Goal: Task Accomplishment & Management: Complete application form

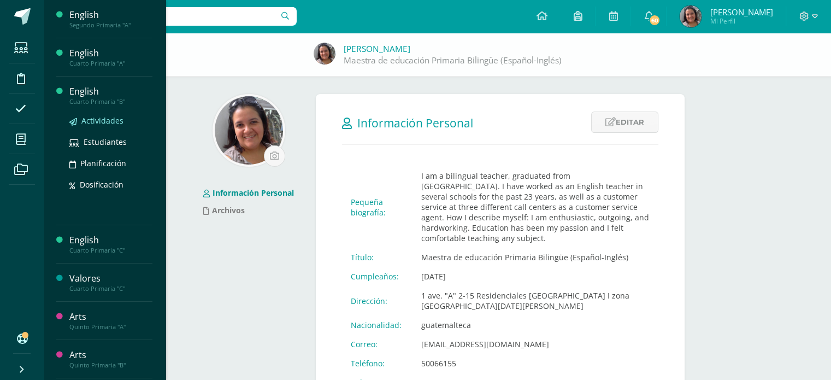
click at [87, 116] on span "Actividades" at bounding box center [102, 120] width 42 height 10
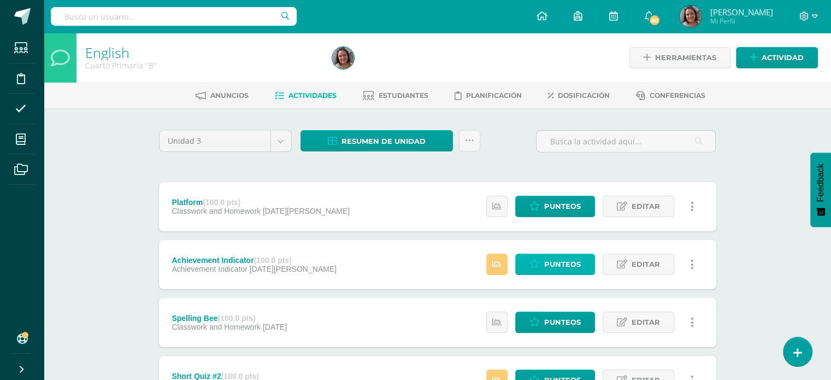
click at [546, 261] on span "Punteos" at bounding box center [562, 264] width 37 height 20
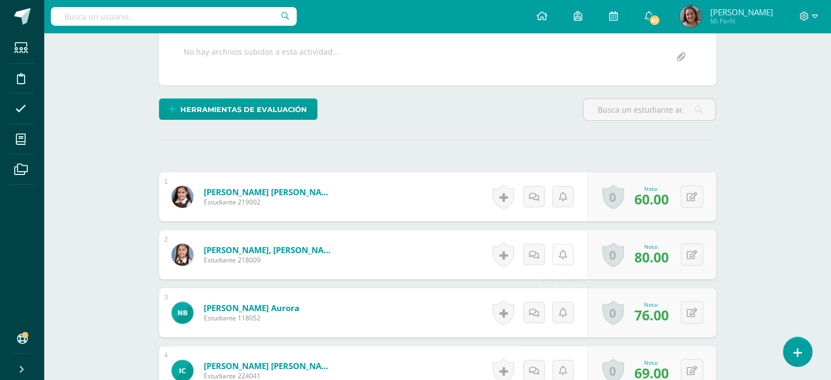
scroll to position [219, 0]
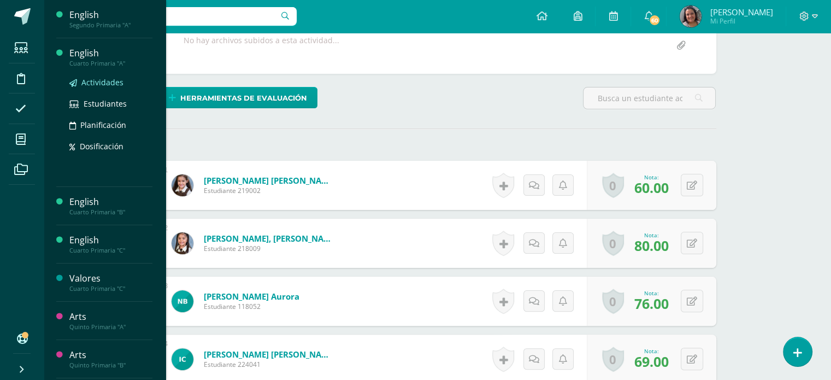
click at [95, 87] on span "Actividades" at bounding box center [102, 82] width 42 height 10
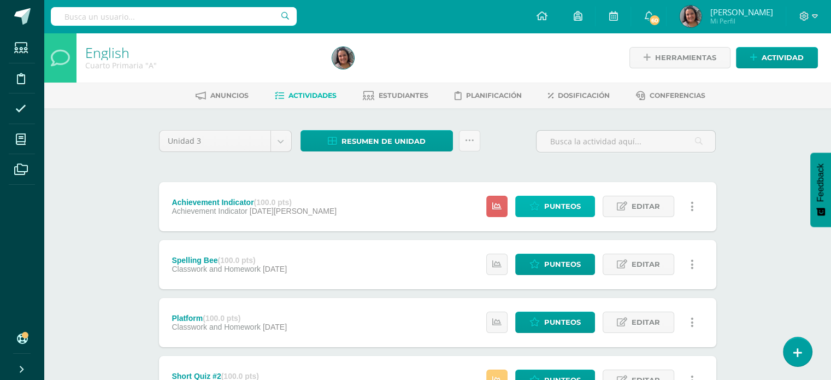
click at [570, 205] on span "Punteos" at bounding box center [562, 206] width 37 height 20
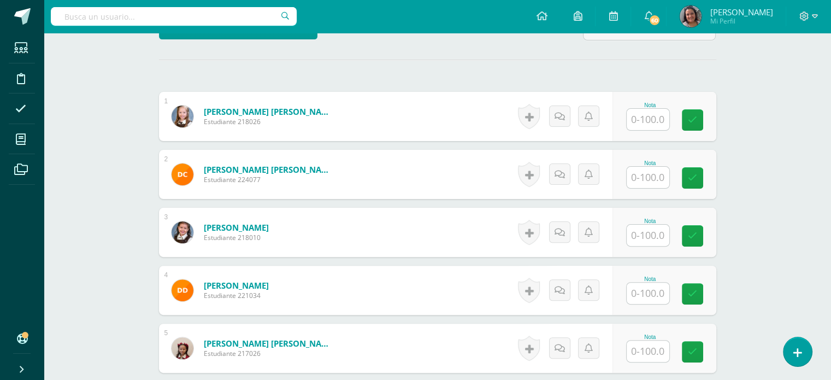
scroll to position [288, 0]
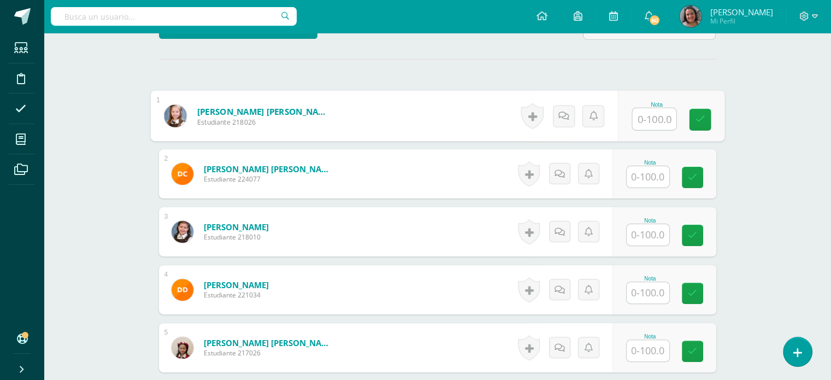
click at [645, 114] on input "text" at bounding box center [654, 119] width 44 height 22
type input "55"
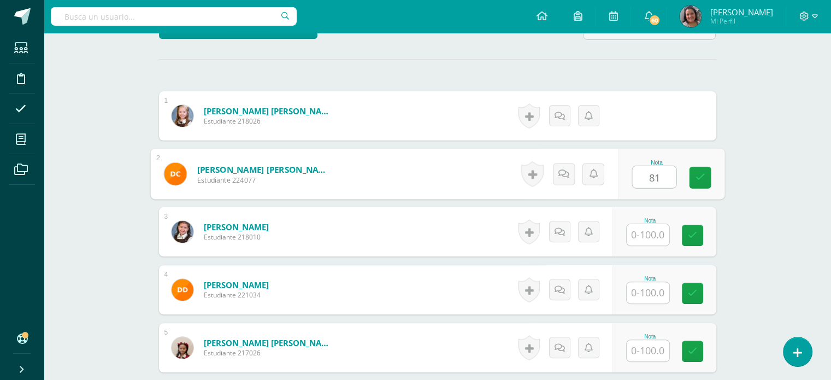
type input "81"
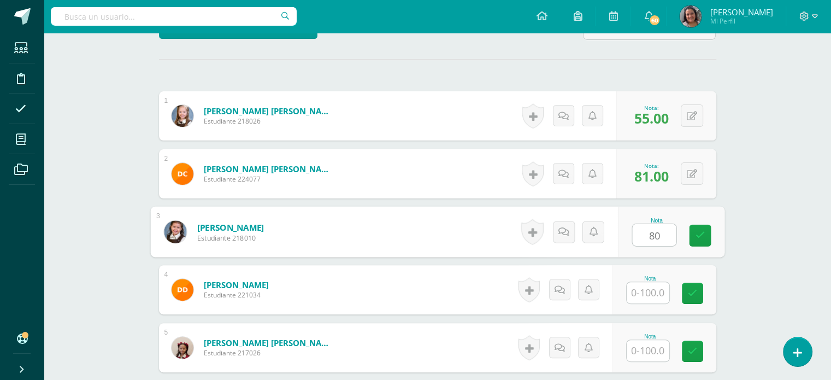
type input "80"
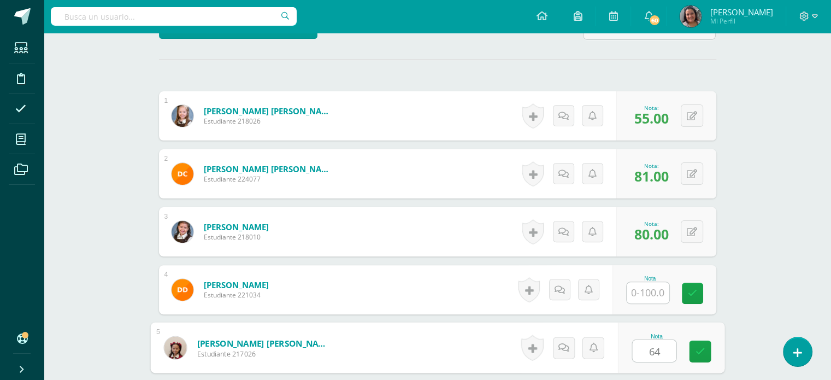
type input "64"
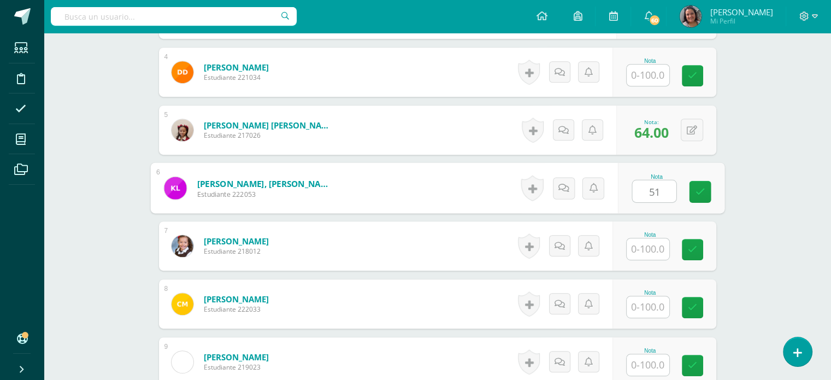
type input "51"
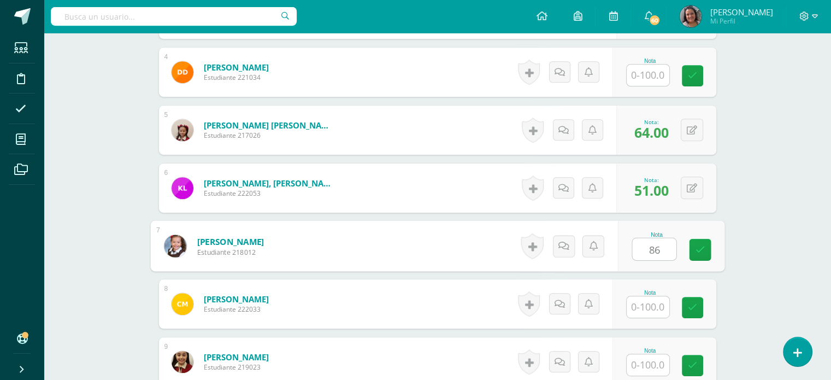
type input "86"
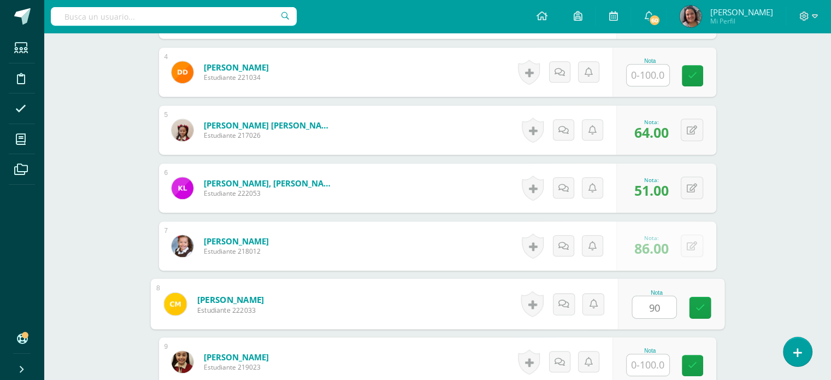
type input "90"
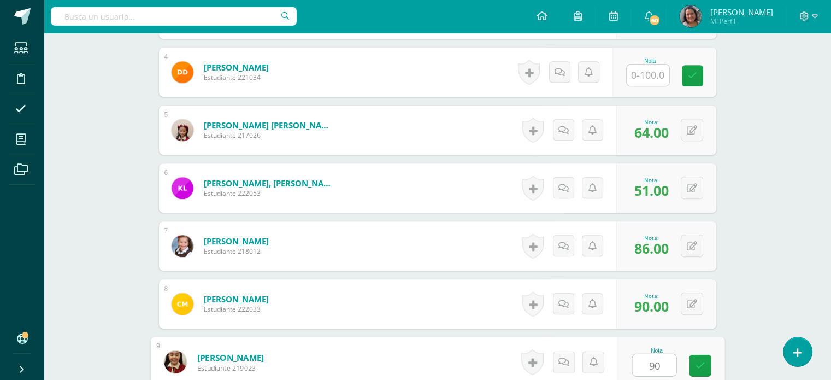
type input "90"
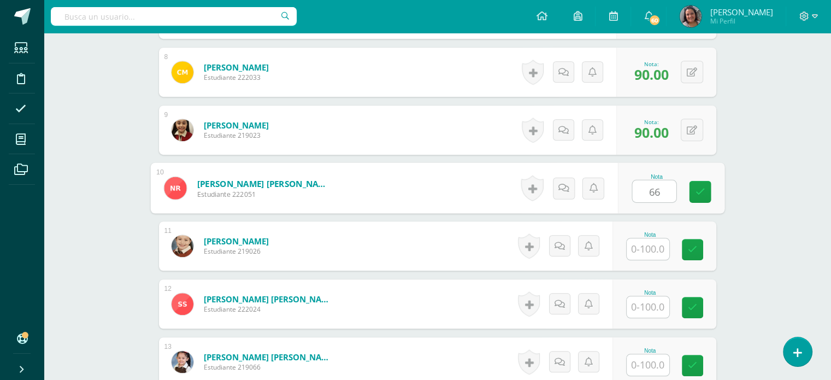
type input "66"
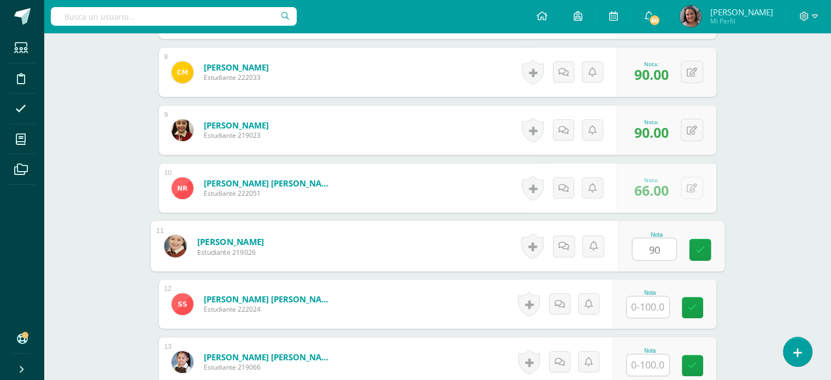
type input "90"
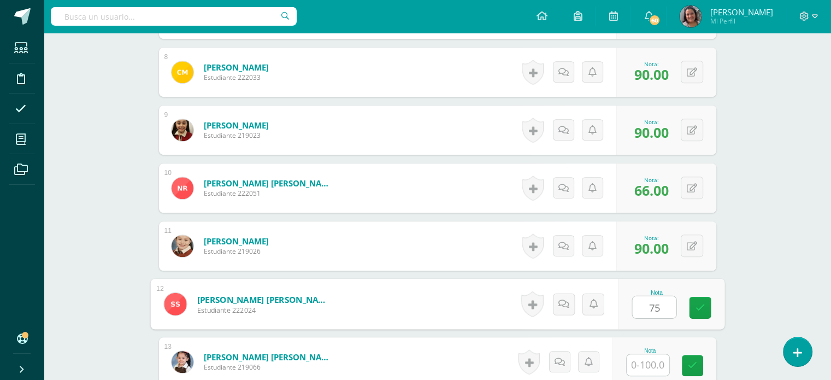
type input "75"
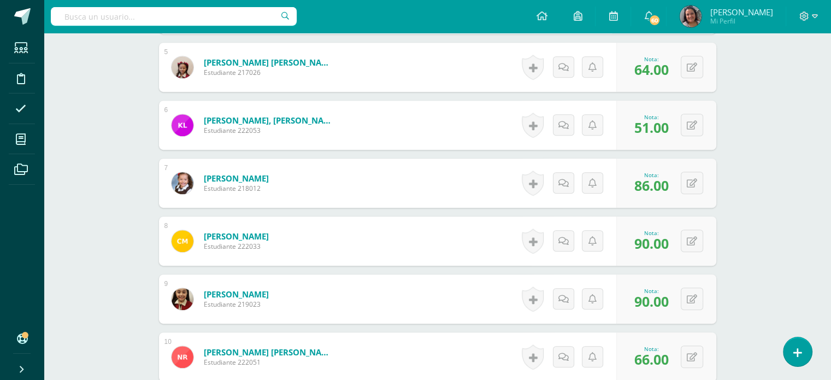
scroll to position [519, 0]
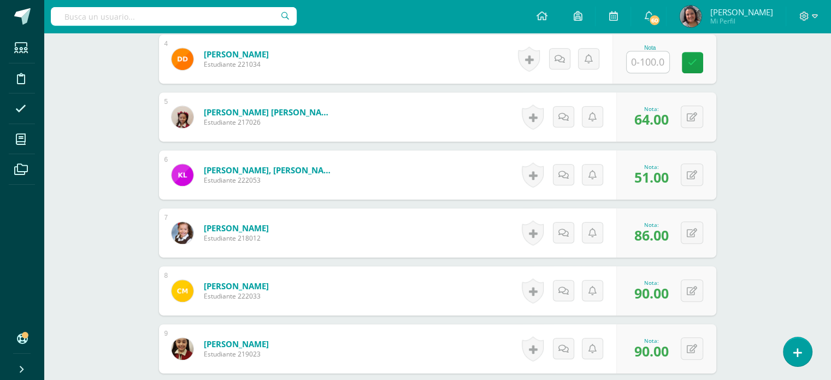
type input "80"
click at [768, 100] on div "English Cuarto Primaria "A" Herramientas Detalle de asistencias Actividad Anunc…" at bounding box center [437, 122] width 787 height 1216
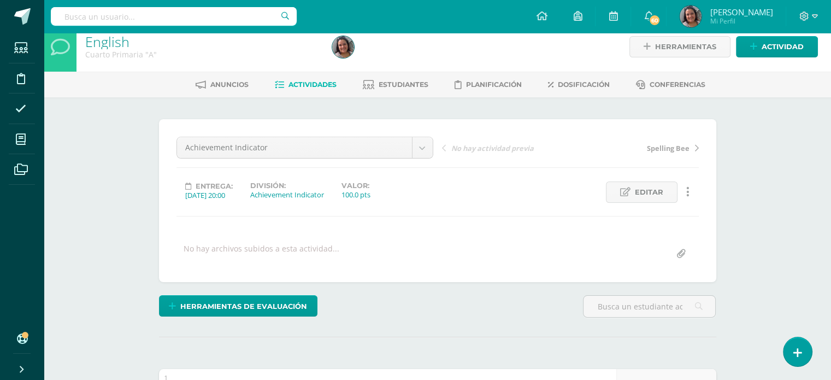
scroll to position [0, 0]
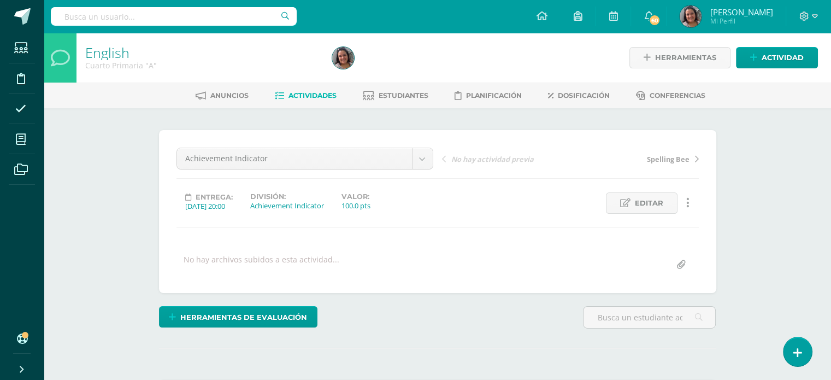
click at [302, 97] on span "Actividades" at bounding box center [312, 95] width 48 height 8
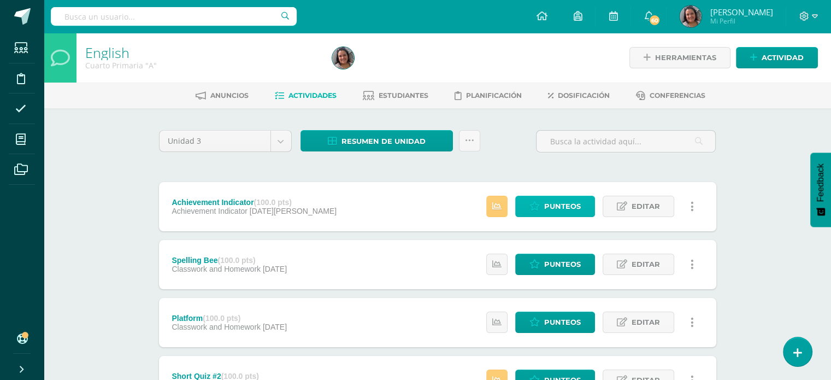
click at [548, 200] on span "Punteos" at bounding box center [562, 206] width 37 height 20
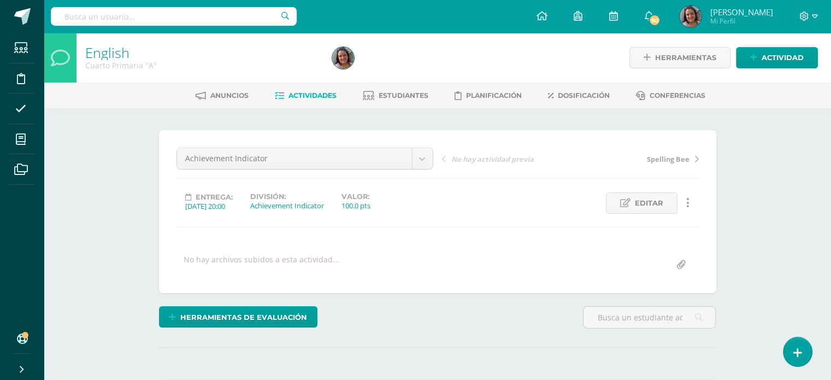
click at [295, 91] on span "Actividades" at bounding box center [312, 95] width 48 height 8
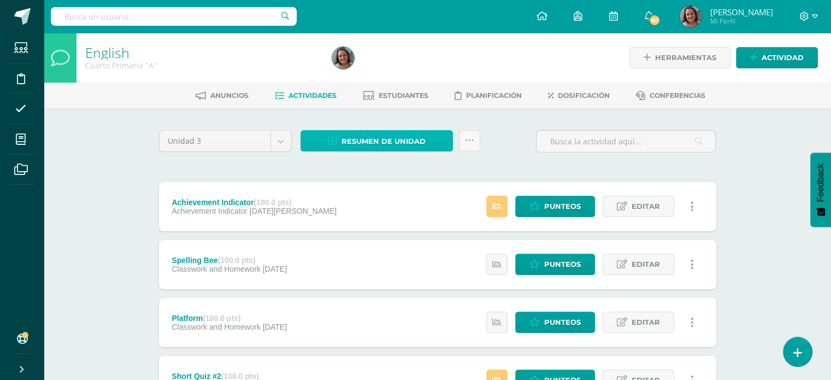
click at [339, 145] on link "Resumen de unidad" at bounding box center [376, 140] width 152 height 21
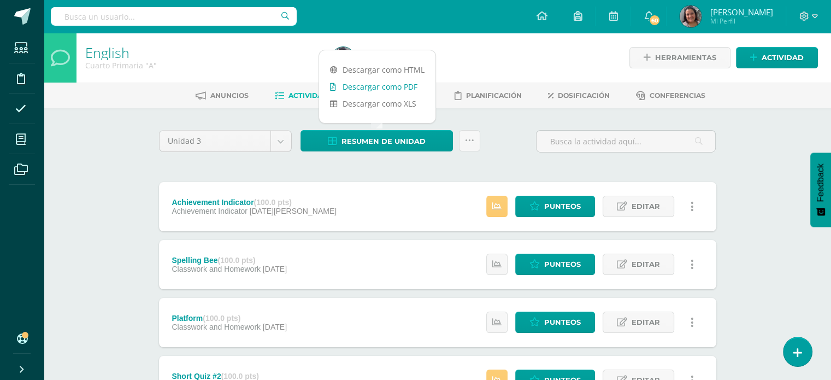
click at [358, 90] on link "Descargar como PDF" at bounding box center [377, 86] width 116 height 17
click at [553, 212] on span "Punteos" at bounding box center [562, 206] width 37 height 20
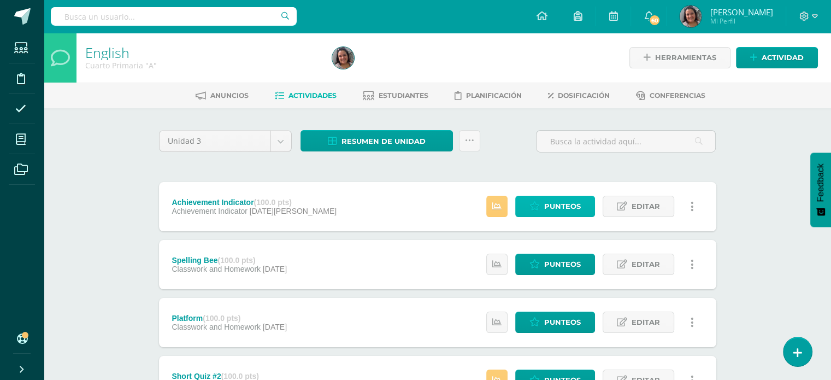
click at [553, 212] on span "Punteos" at bounding box center [562, 206] width 37 height 20
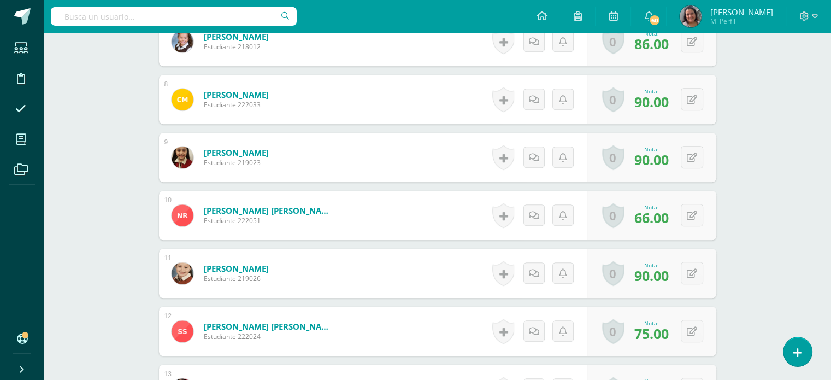
scroll to position [655, 0]
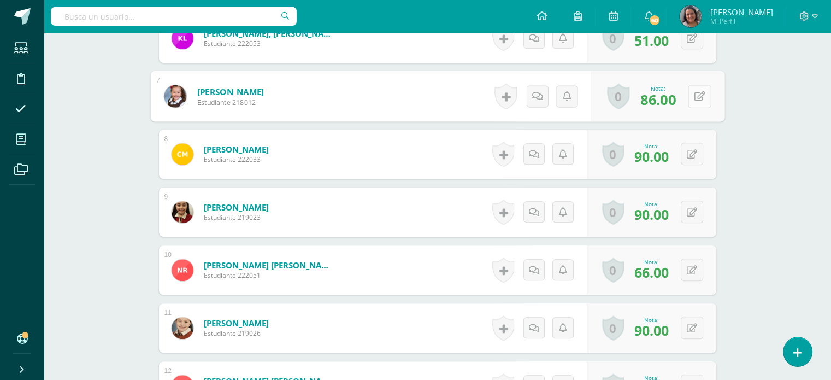
click at [686, 91] on div "0 Logros Logros obtenidos Aún no hay logros agregados Nota: 86.00" at bounding box center [657, 96] width 133 height 51
click at [695, 88] on button at bounding box center [699, 96] width 23 height 23
type input "90"
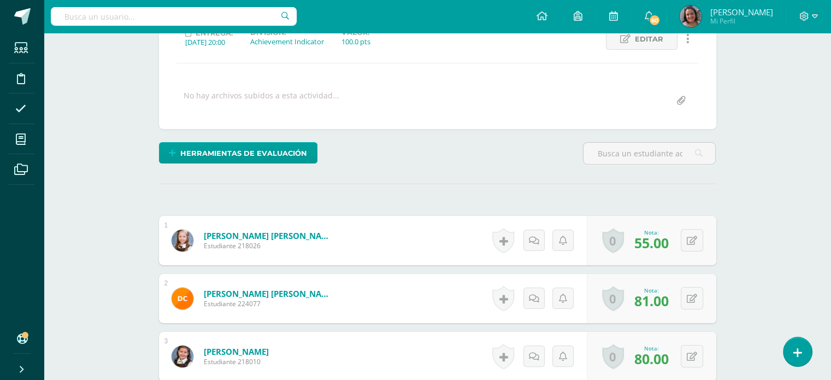
scroll to position [0, 0]
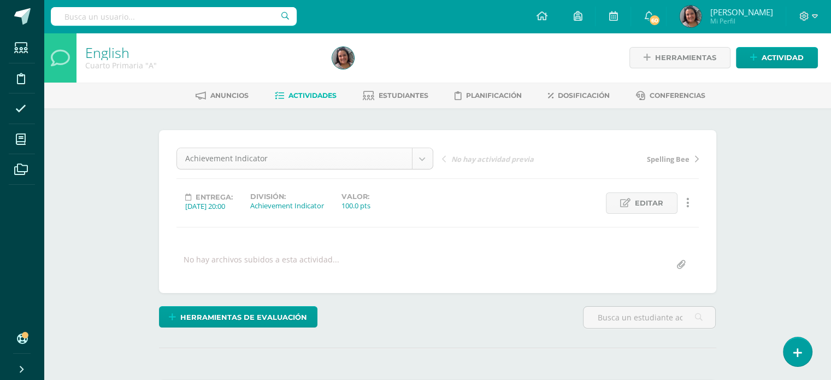
click at [288, 98] on span "Actividades" at bounding box center [312, 95] width 48 height 8
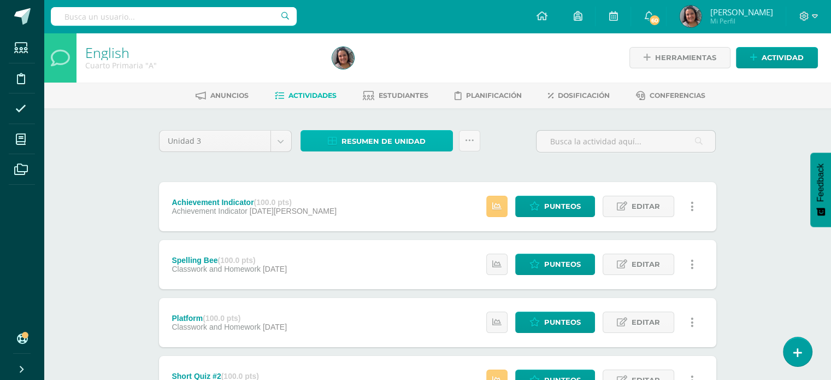
click at [348, 139] on span "Resumen de unidad" at bounding box center [383, 141] width 84 height 20
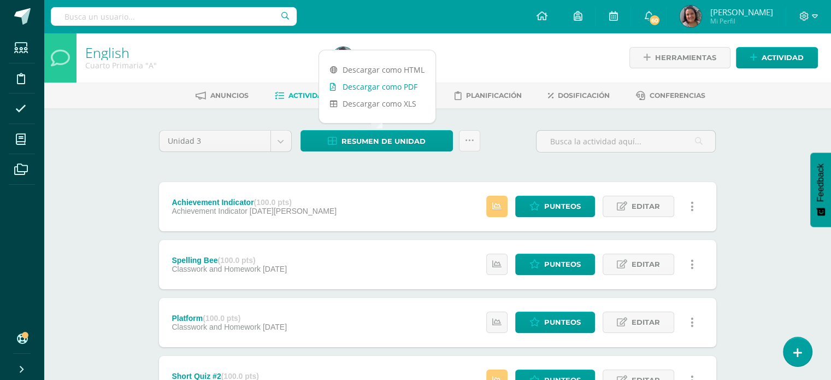
click at [354, 81] on link "Descargar como PDF" at bounding box center [377, 86] width 116 height 17
select select "Unidad 2"
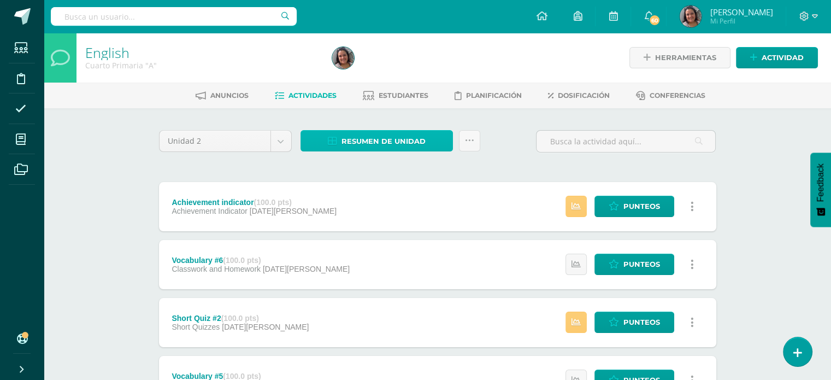
click at [414, 135] on span "Resumen de unidad" at bounding box center [383, 141] width 84 height 20
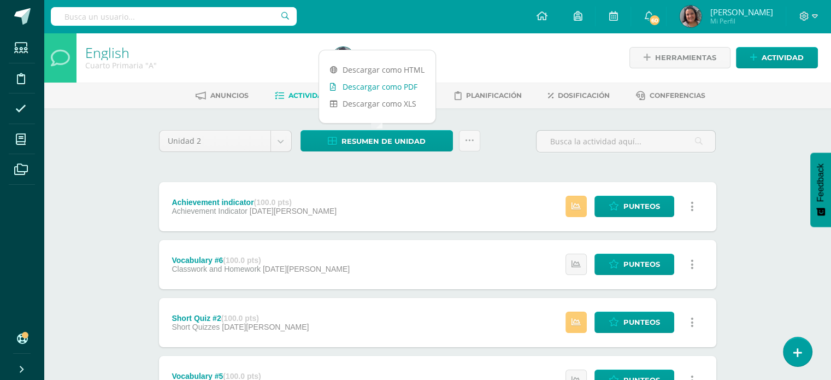
click at [392, 88] on link "Descargar como PDF" at bounding box center [377, 86] width 116 height 17
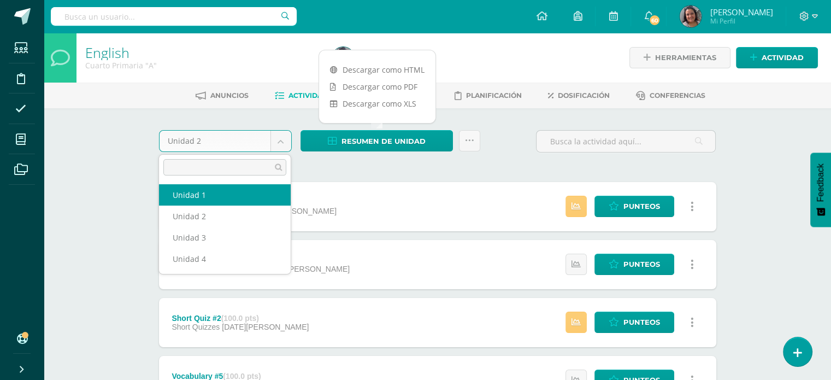
select select "Unidad 1"
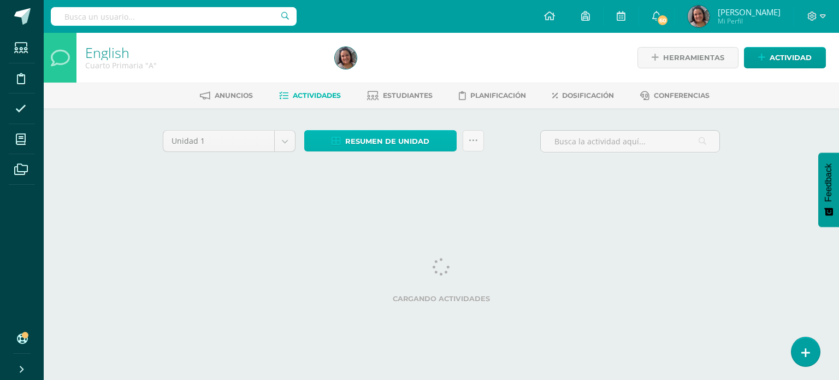
click at [365, 138] on span "Resumen de unidad" at bounding box center [387, 141] width 84 height 20
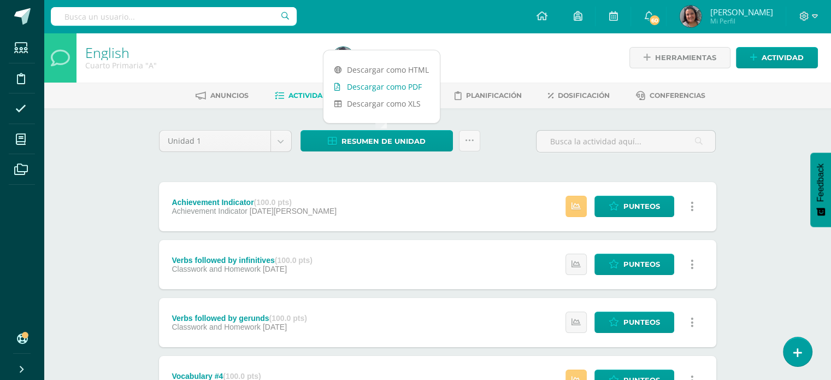
click at [360, 91] on link "Descargar como PDF" at bounding box center [381, 86] width 116 height 17
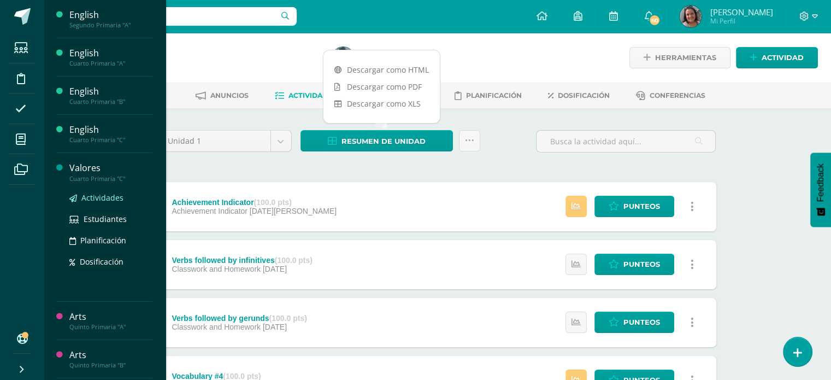
click at [93, 196] on span "Actividades" at bounding box center [102, 197] width 42 height 10
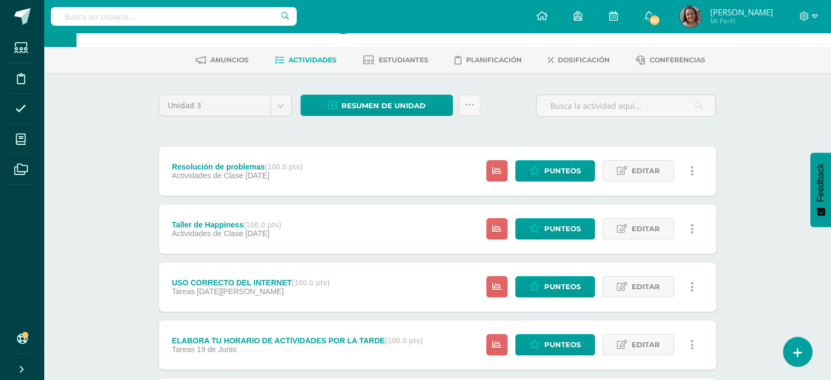
scroll to position [55, 0]
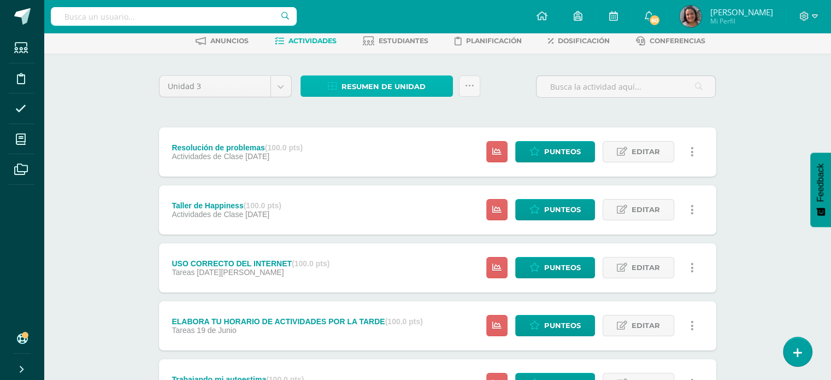
click at [348, 86] on span "Resumen de unidad" at bounding box center [383, 86] width 84 height 20
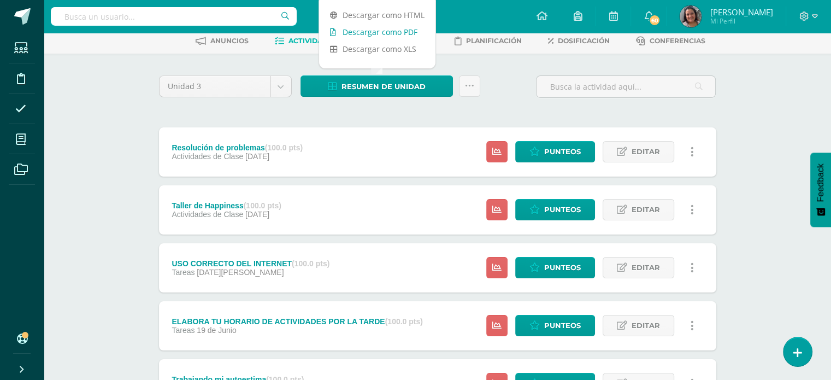
click at [358, 32] on link "Descargar como PDF" at bounding box center [377, 31] width 116 height 17
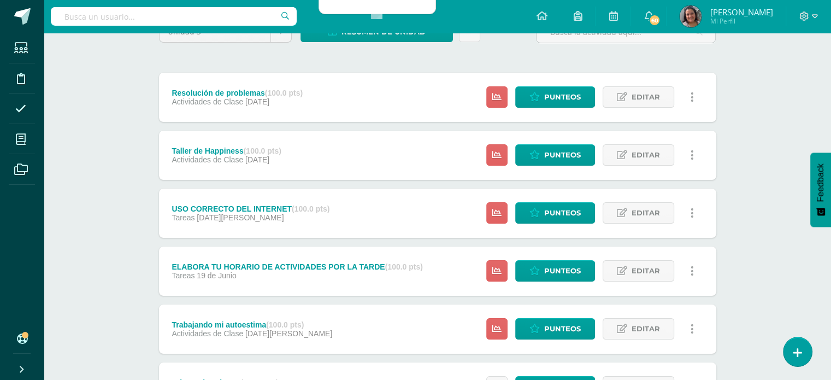
scroll to position [164, 0]
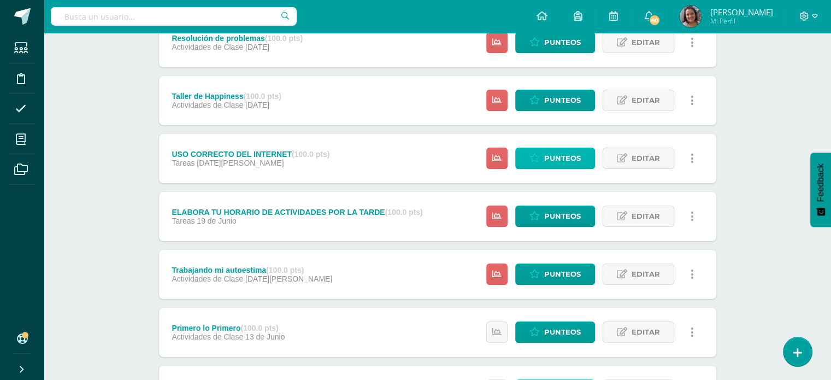
click at [566, 155] on span "Punteos" at bounding box center [562, 158] width 37 height 20
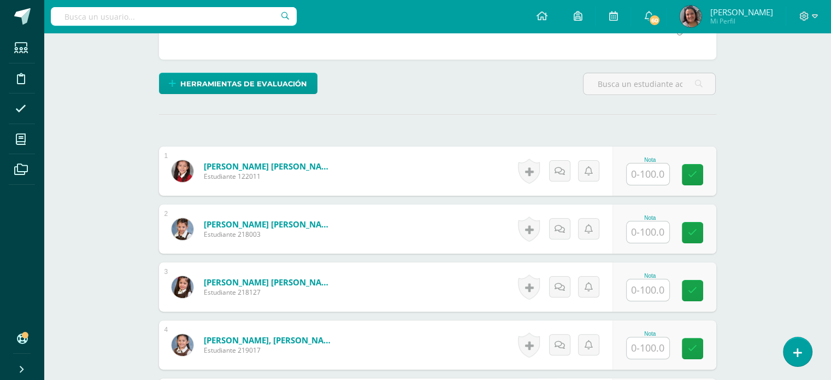
scroll to position [234, 0]
click at [660, 176] on input "text" at bounding box center [647, 173] width 43 height 21
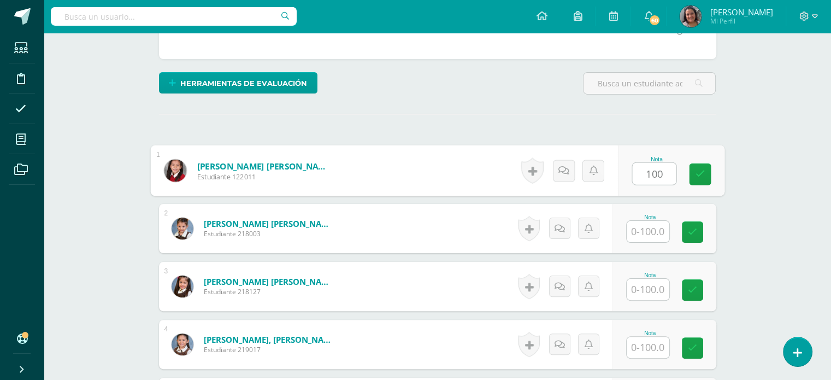
type input "100"
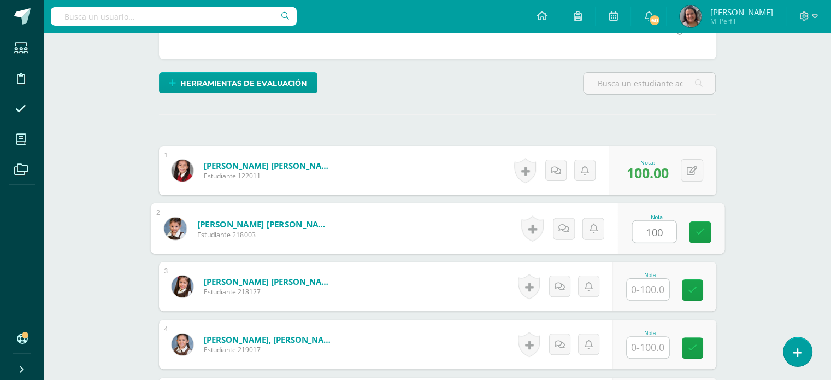
type input "100"
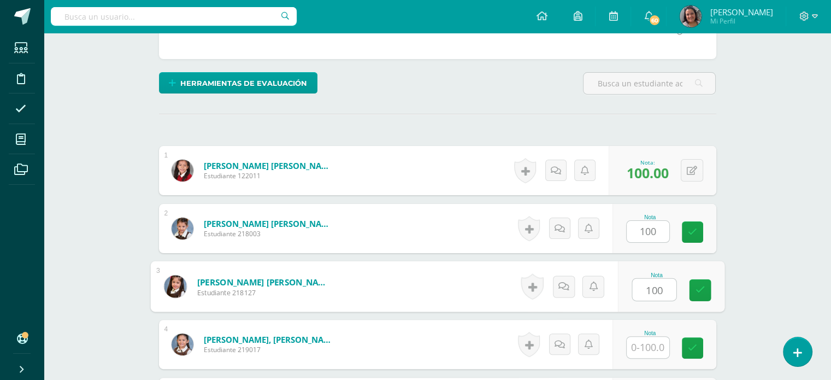
type input "100"
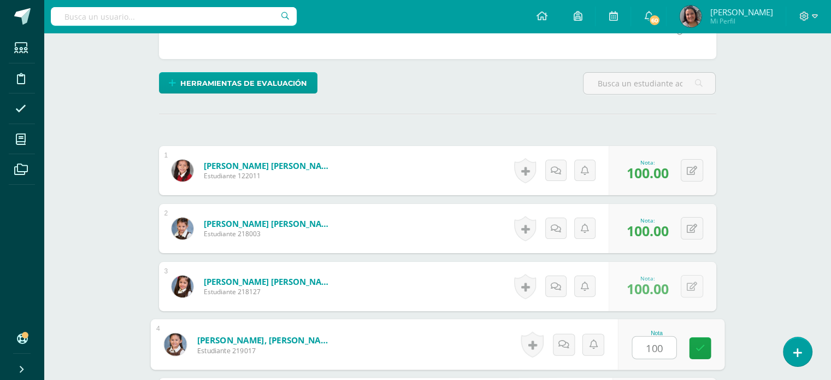
type input "100"
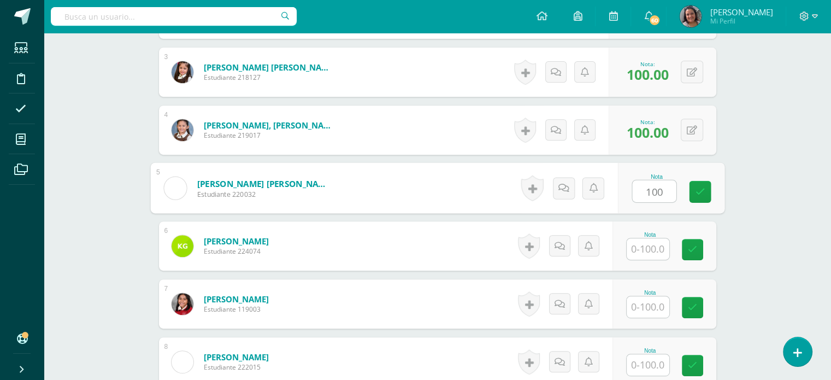
type input "100"
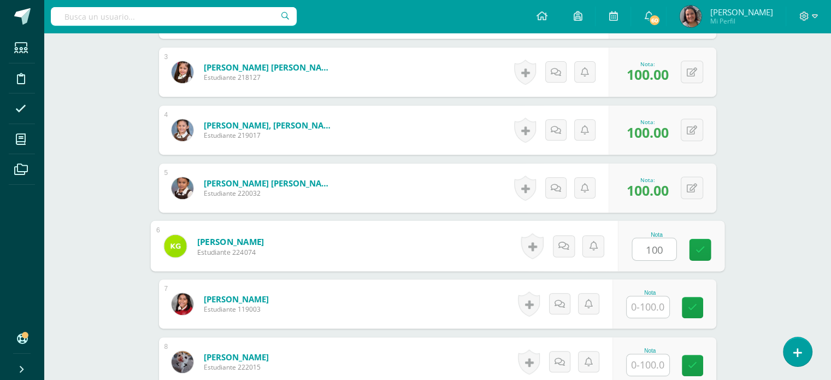
type input "100"
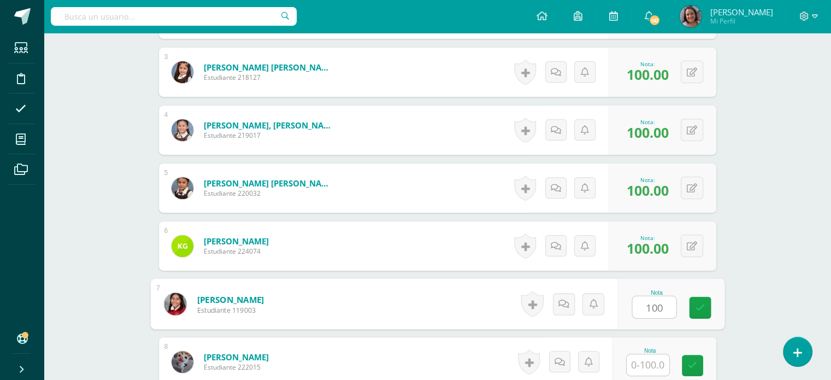
type input "100"
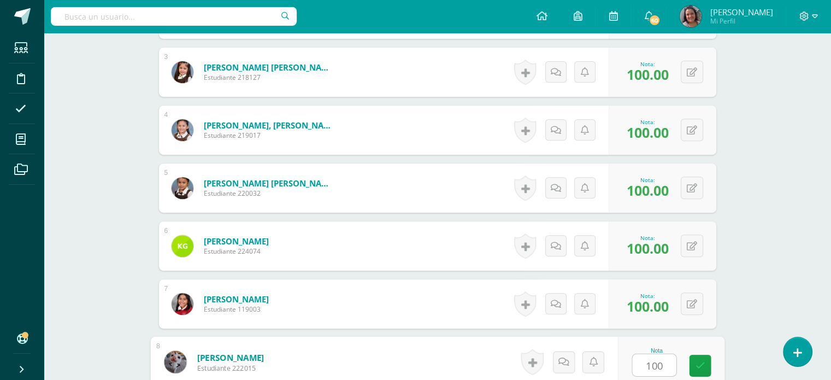
type input "100"
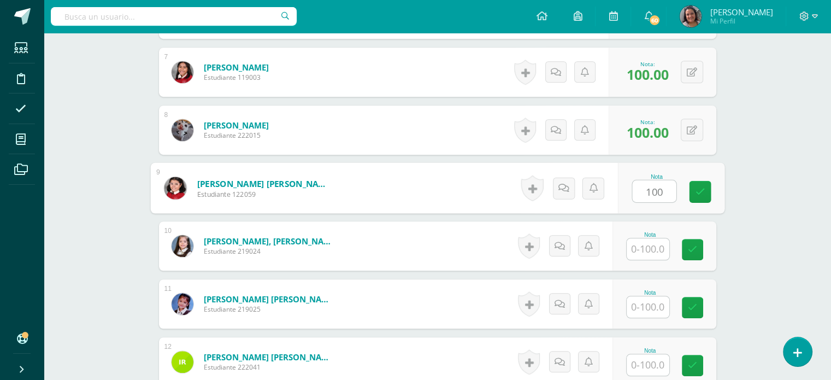
type input "100"
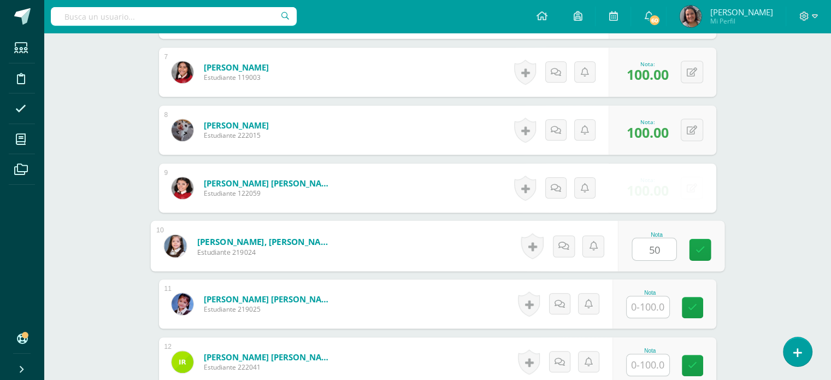
type input "50"
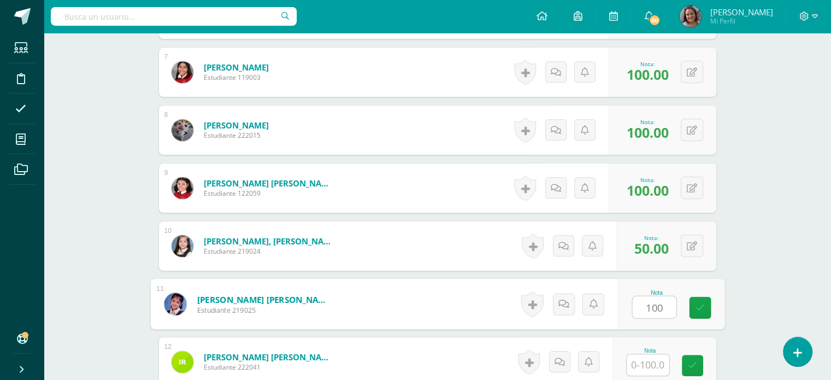
type input "100"
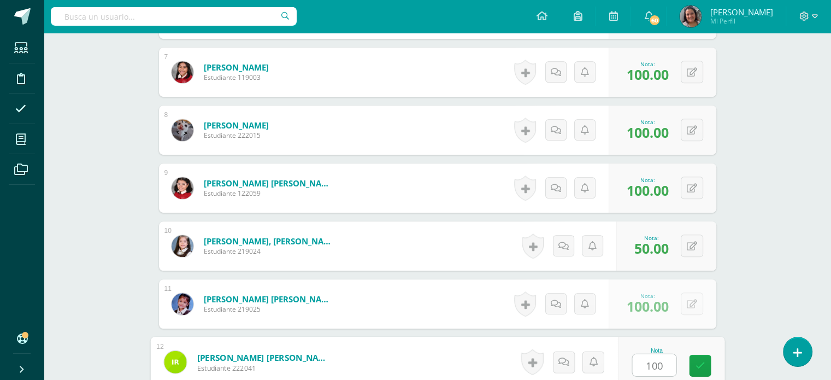
type input "100"
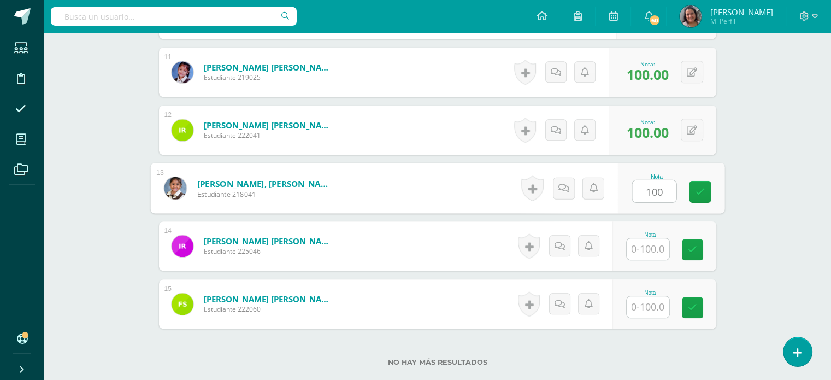
type input "100"
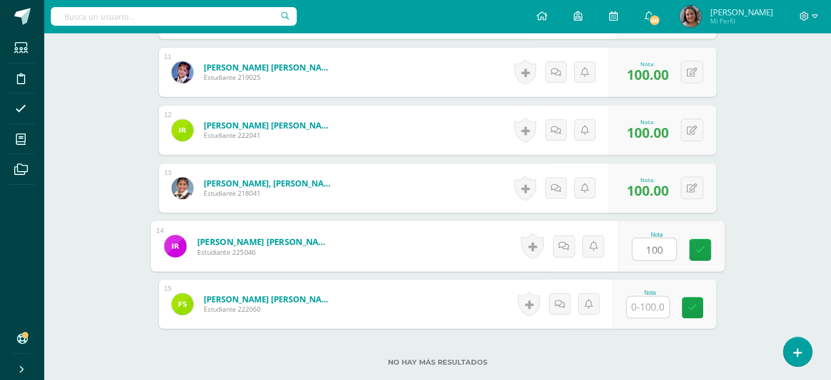
type input "100"
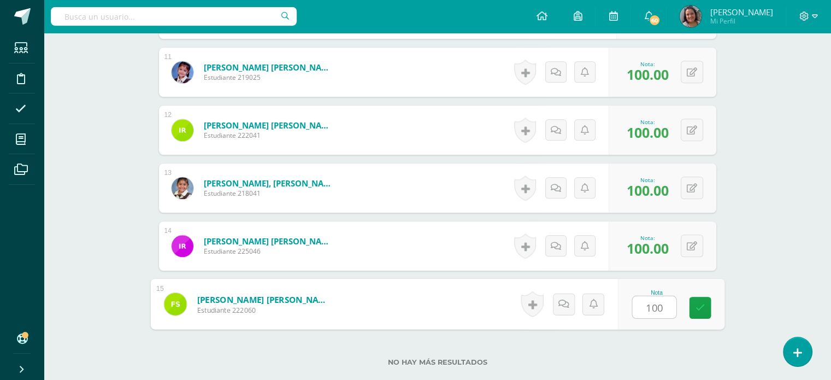
type input "100"
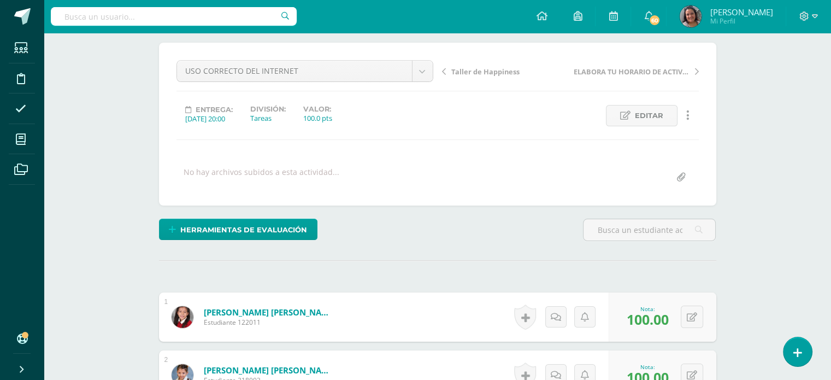
scroll to position [56, 0]
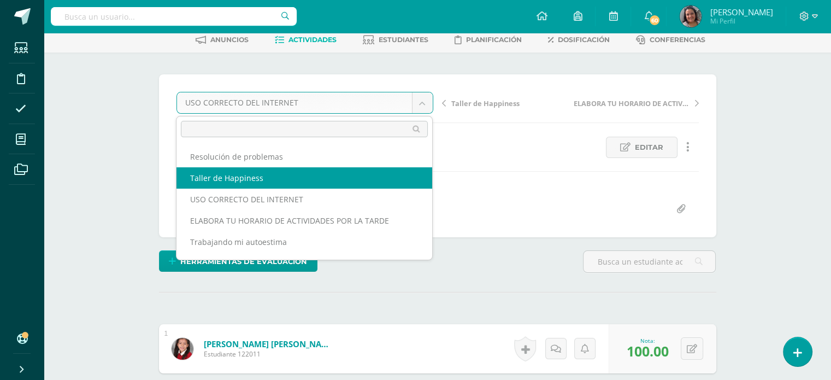
select select "/dashboard/teacher/grade-activity/202242/"
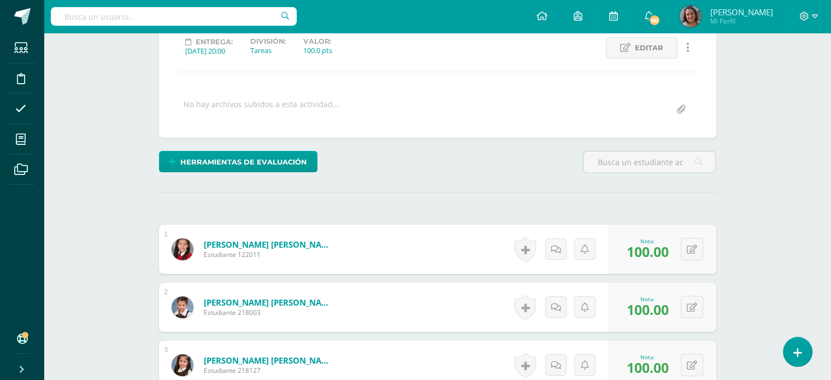
scroll to position [165, 0]
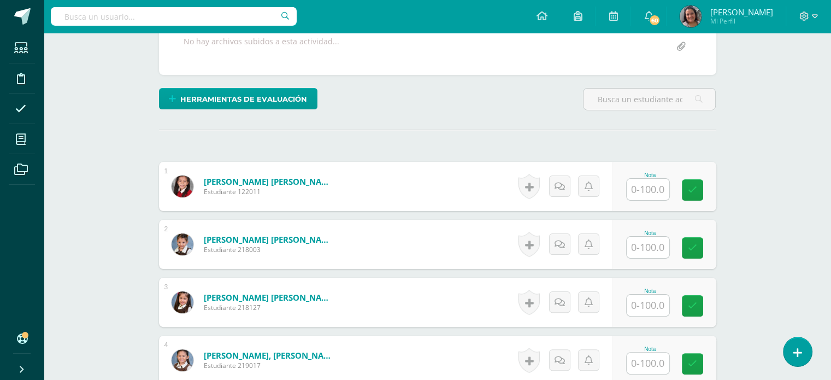
scroll to position [218, 0]
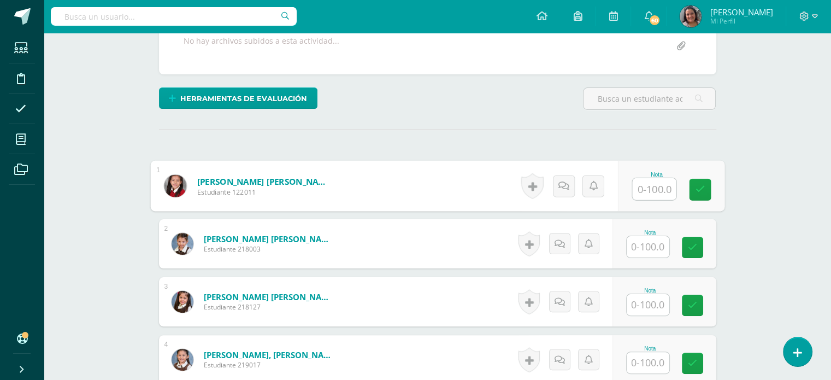
click at [645, 192] on input "text" at bounding box center [654, 189] width 44 height 22
type input "100"
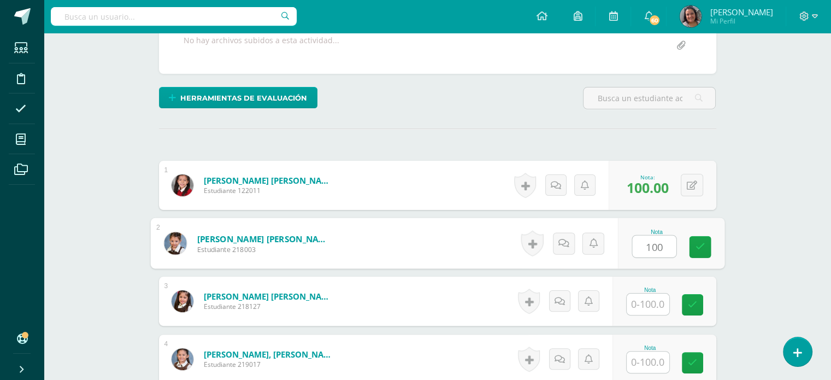
type input "100"
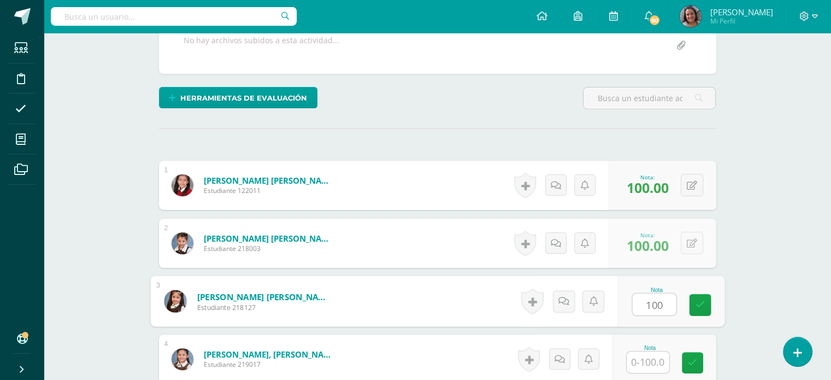
type input "100"
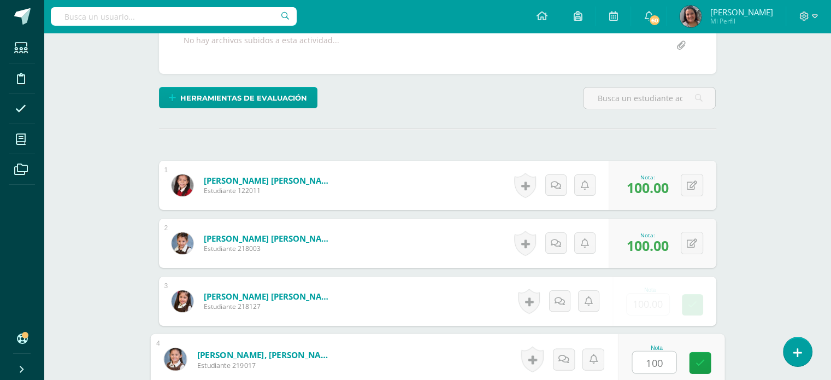
type input "100"
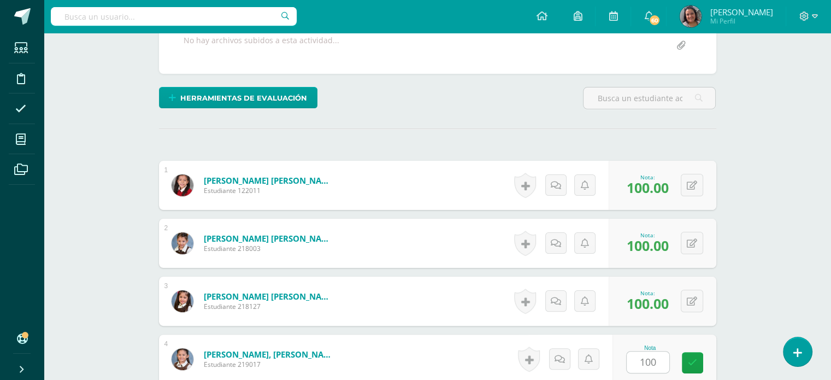
scroll to position [448, 0]
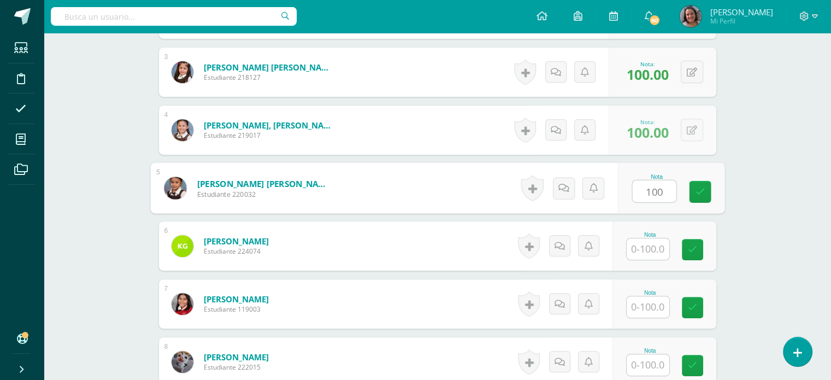
type input "100"
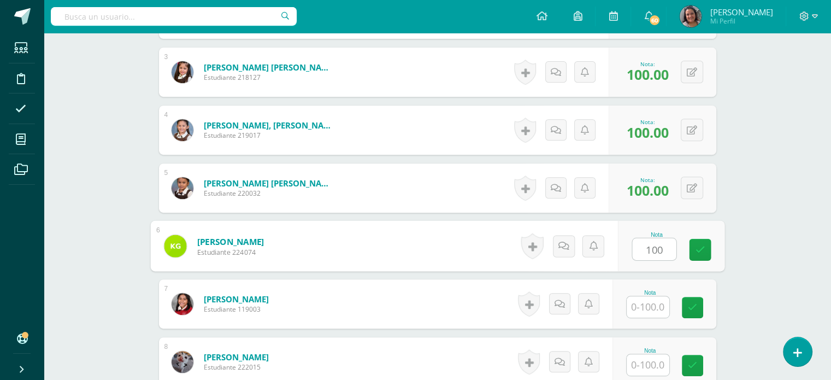
type input "100"
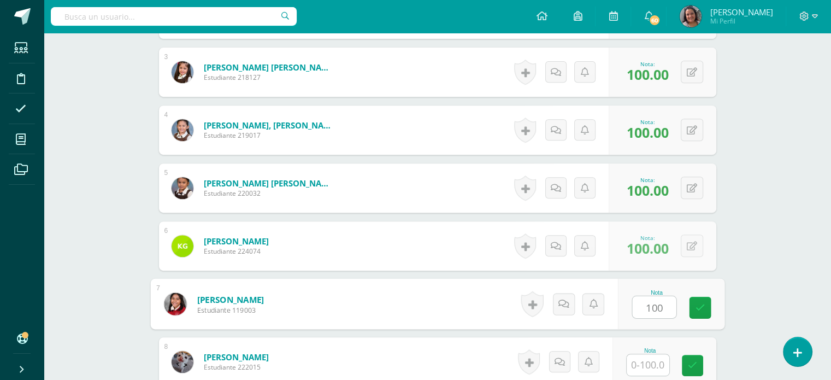
type input "100"
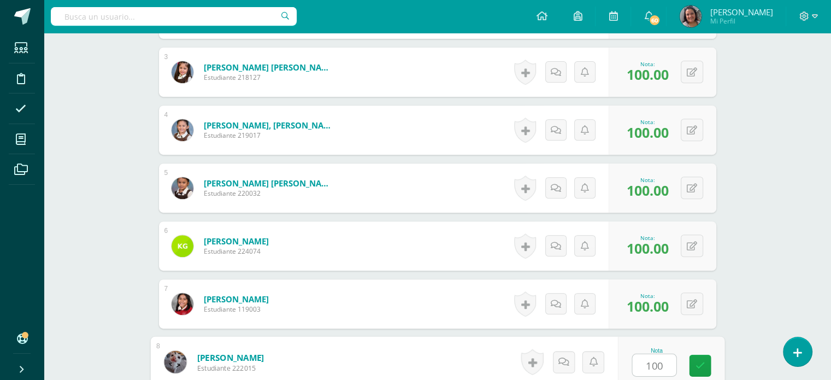
type input "100"
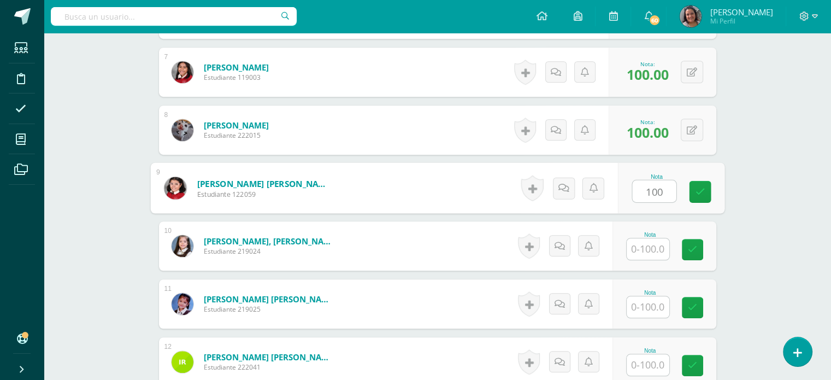
type input "100"
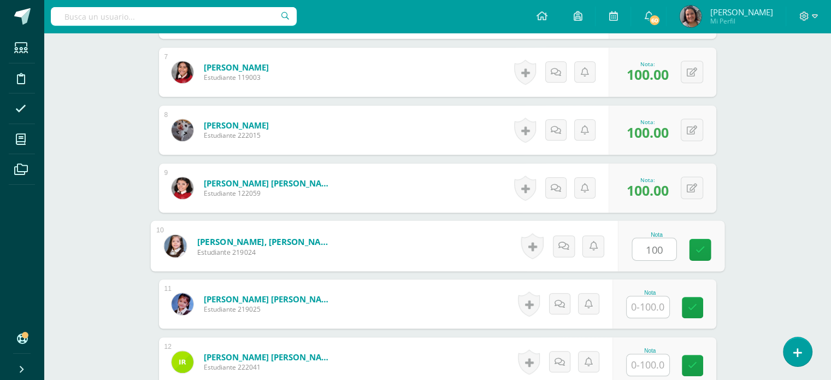
type input "100"
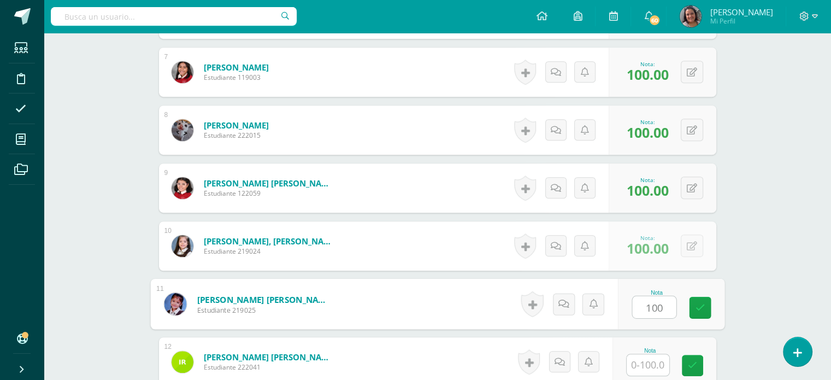
type input "100"
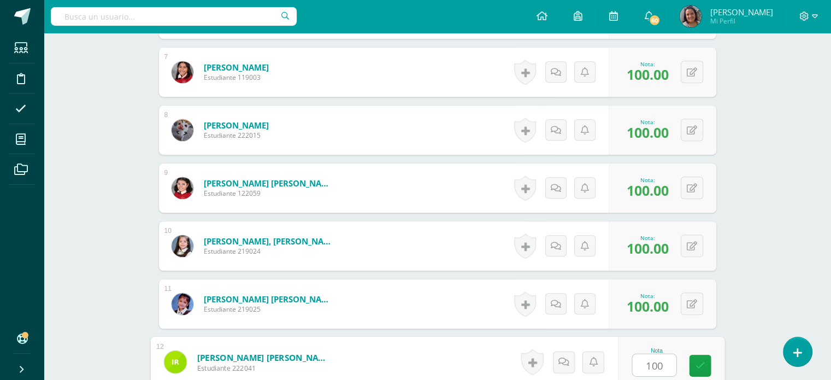
type input "100"
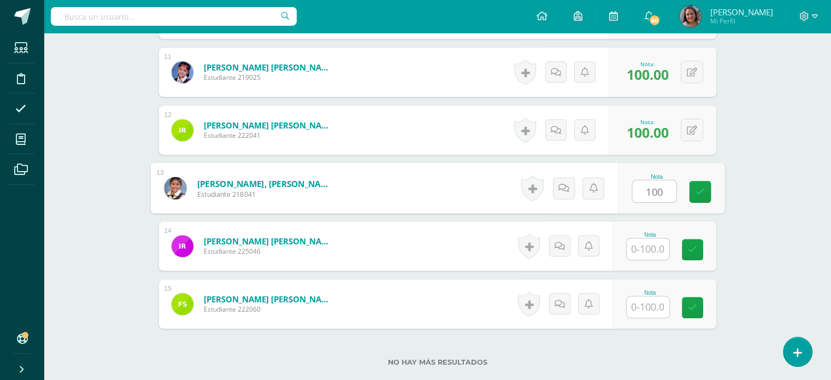
type input "100"
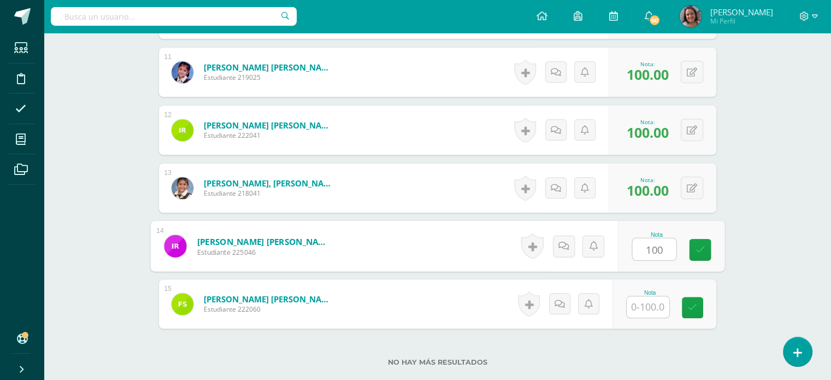
type input "100"
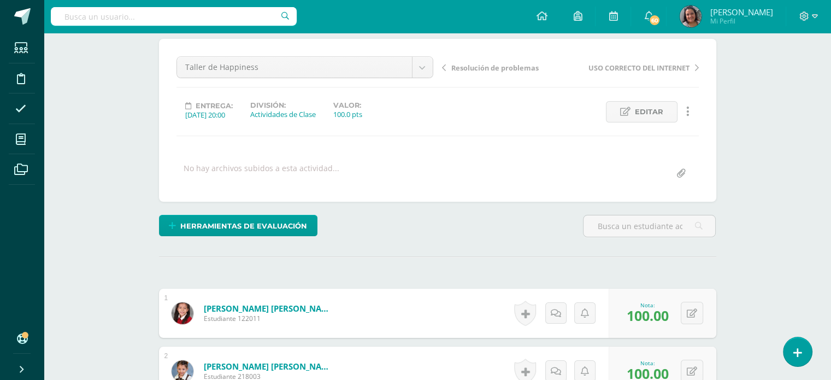
scroll to position [0, 0]
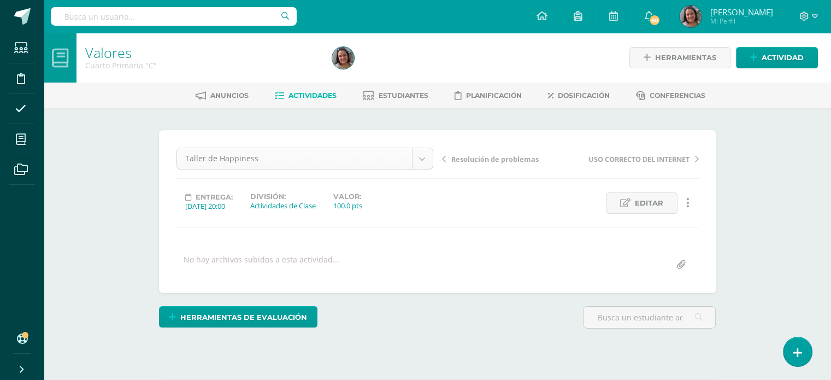
type input "100"
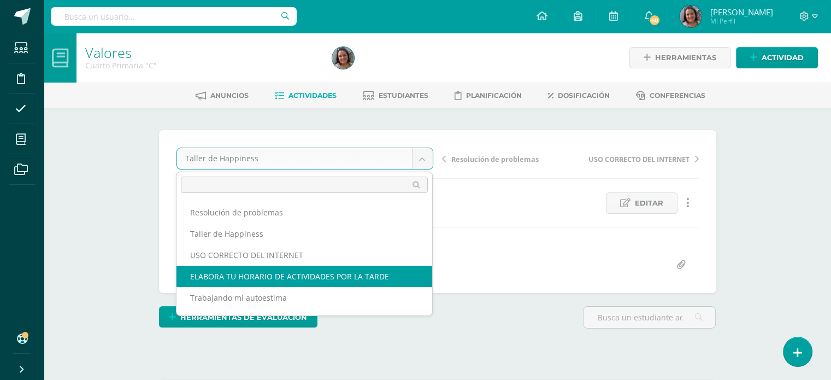
select select "/dashboard/teacher/grade-activity/202245/"
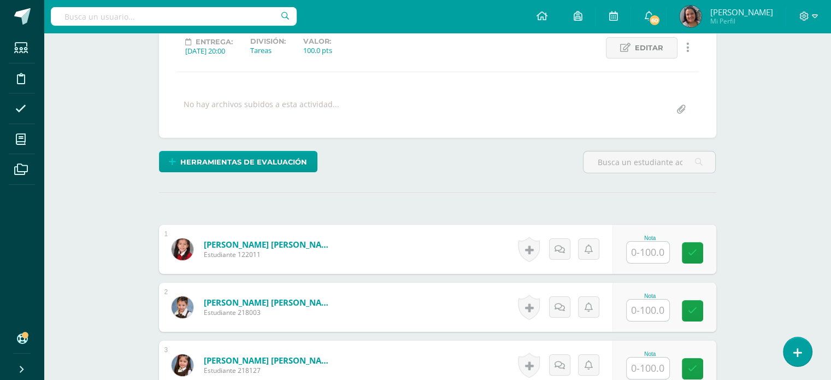
scroll to position [164, 0]
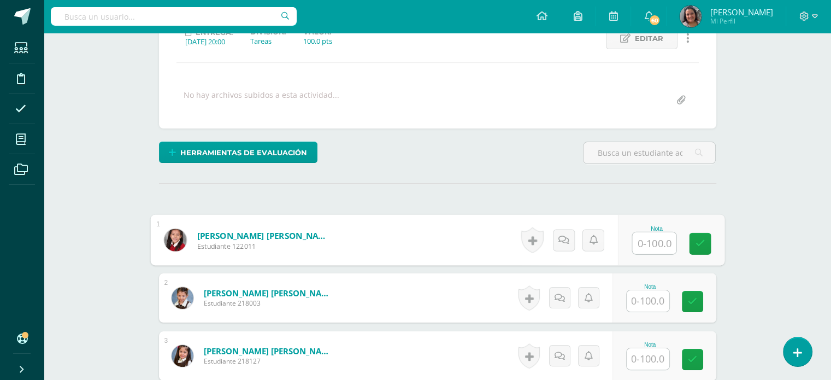
click at [627, 237] on div "Nota" at bounding box center [670, 240] width 106 height 51
type input "100"
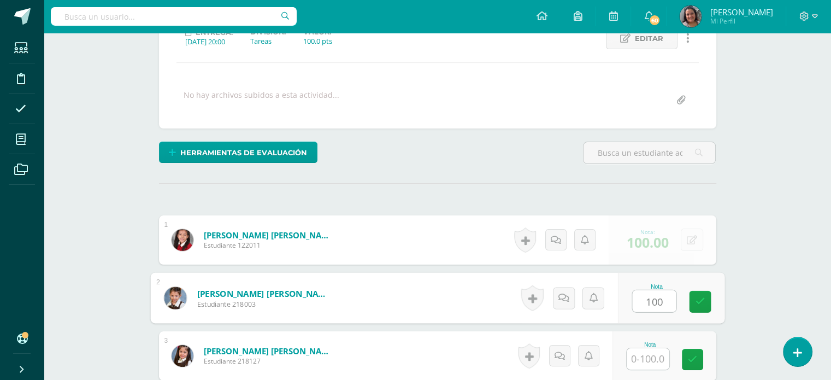
type input "100"
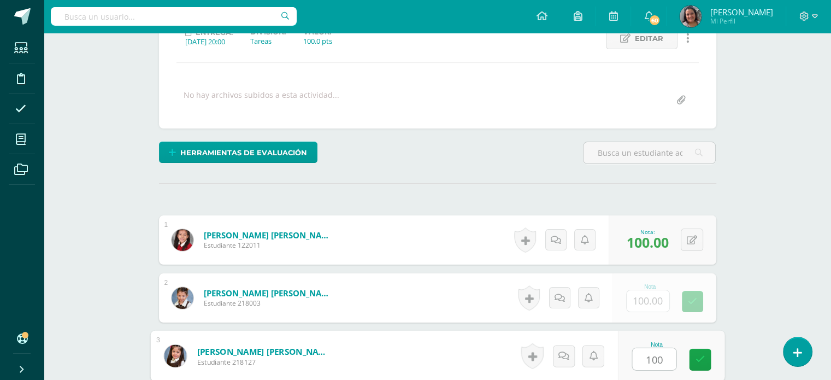
type input "100"
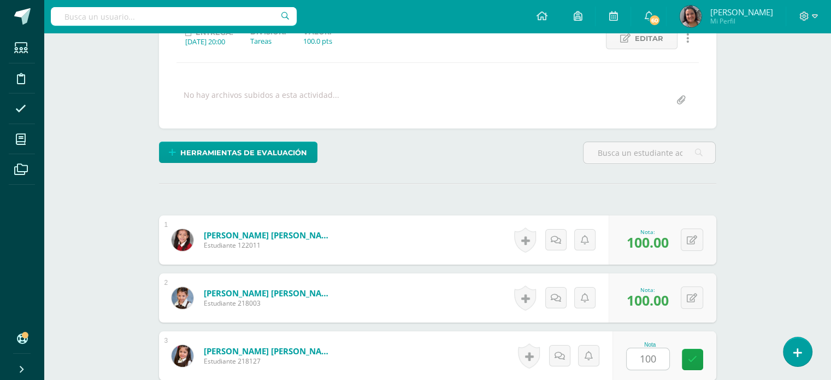
scroll to position [390, 0]
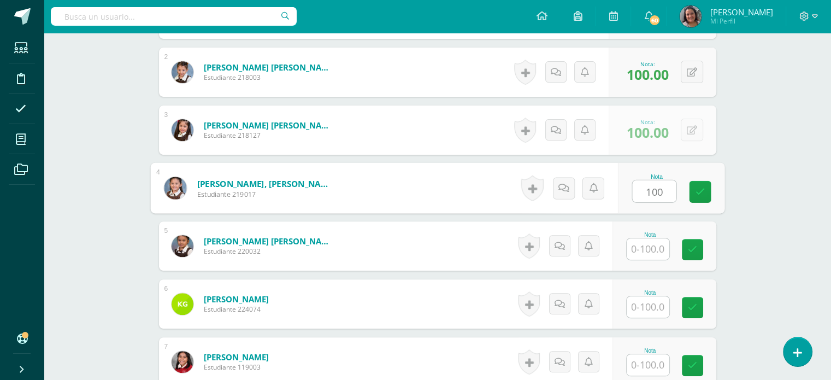
type input "100"
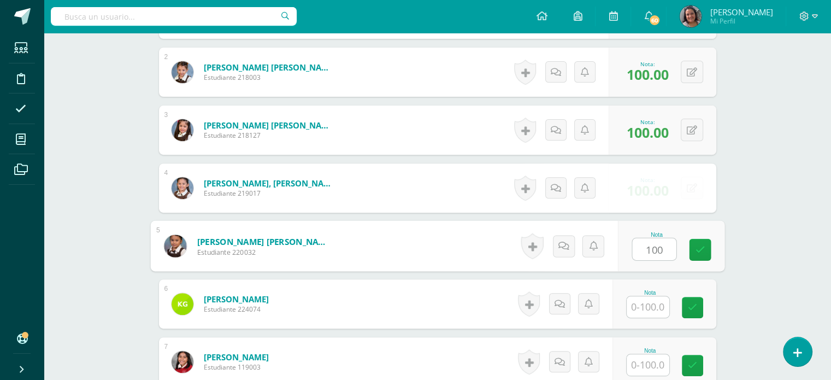
type input "100"
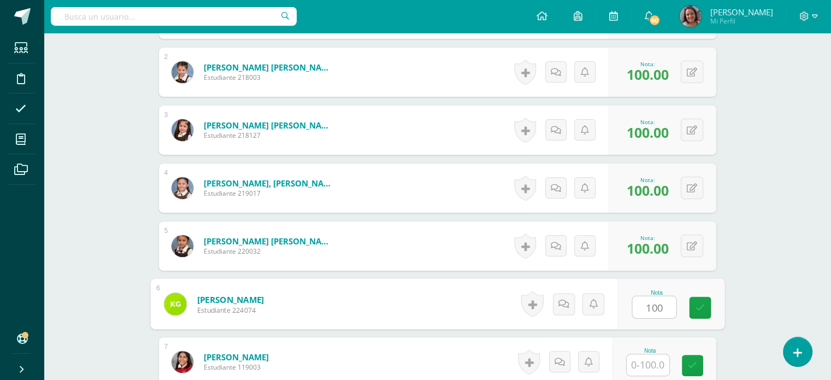
type input "100"
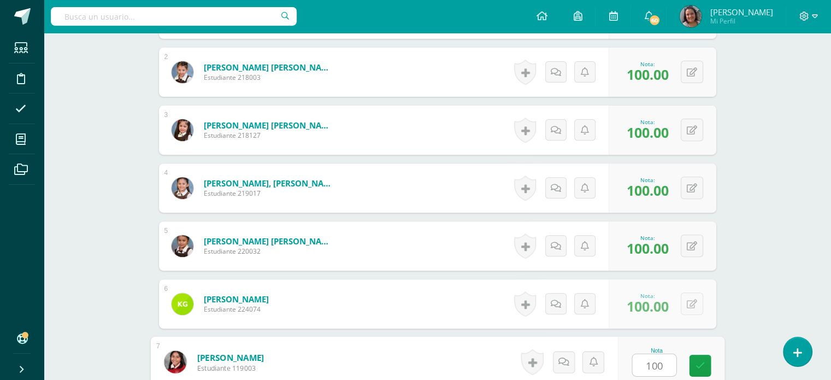
type input "100"
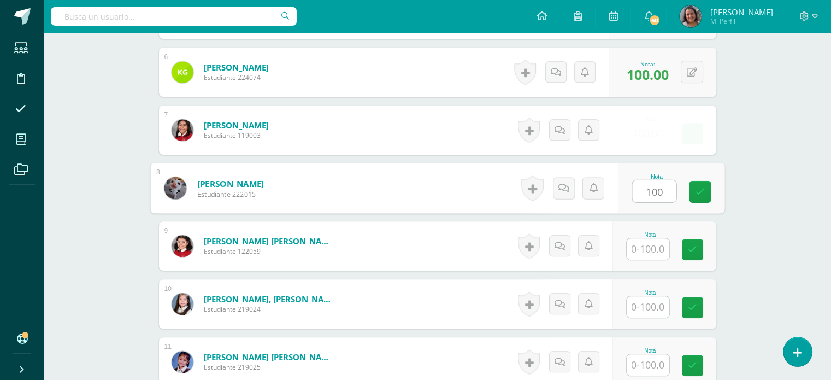
type input "100"
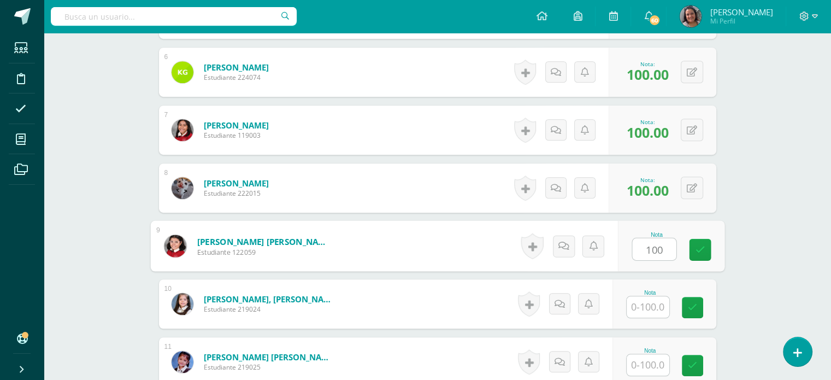
type input "100"
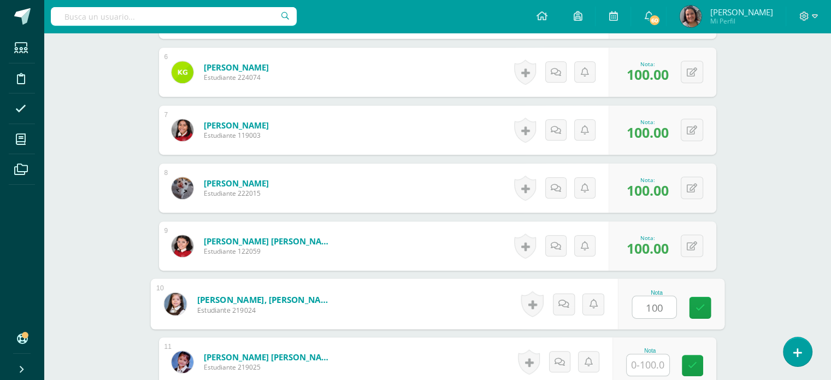
type input "100"
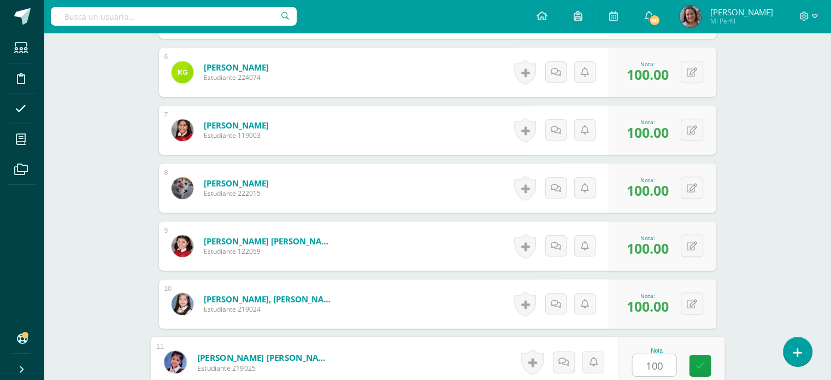
type input "100"
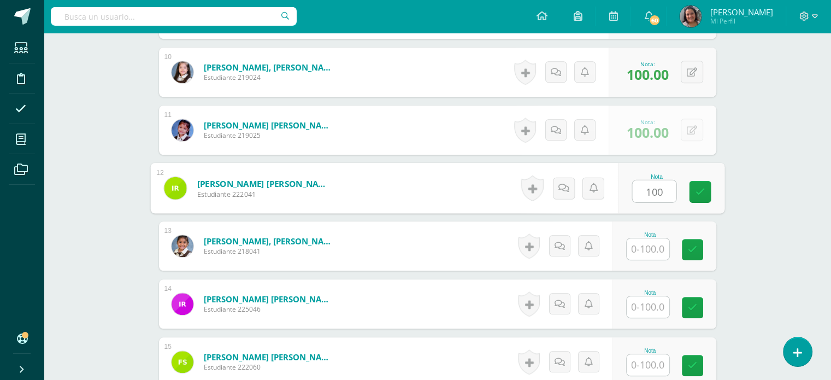
type input "100"
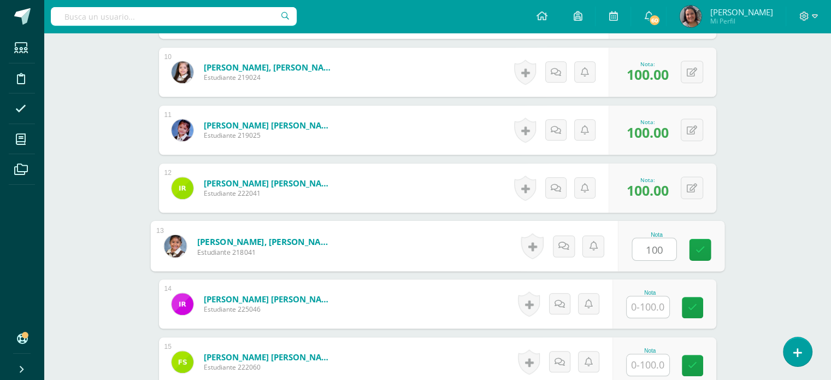
type input "100"
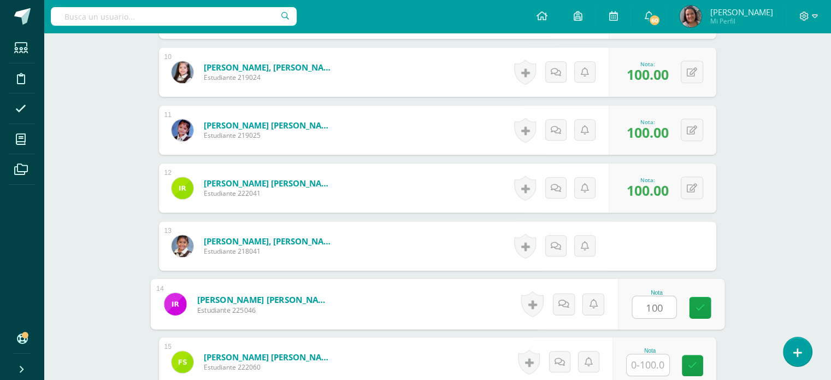
type input "100"
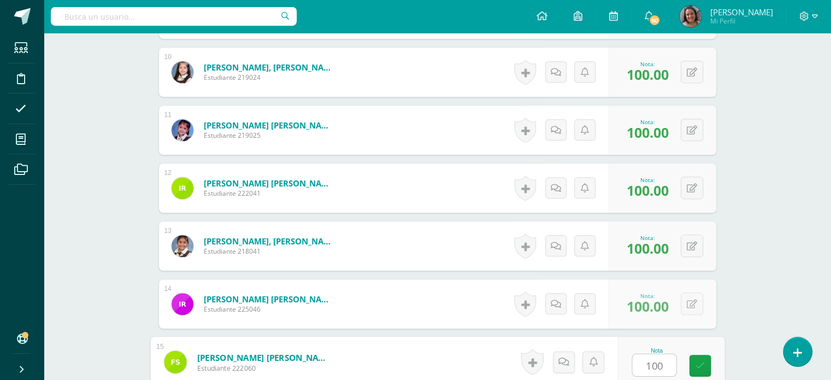
type input "100"
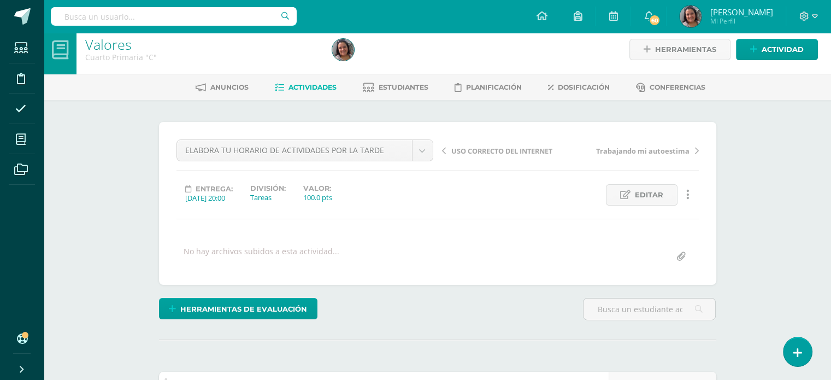
scroll to position [0, 0]
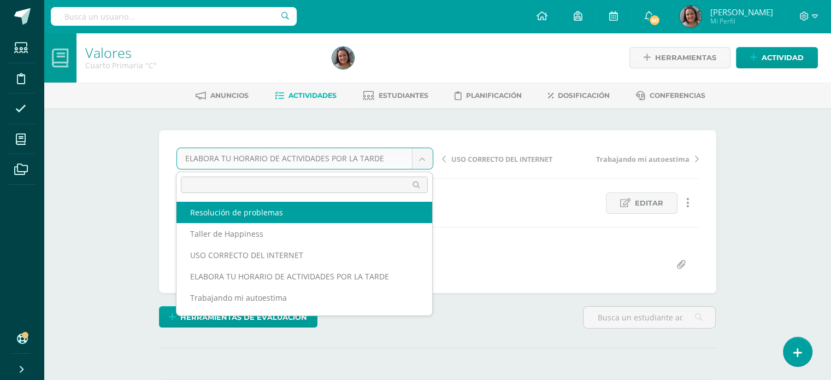
select select "/dashboard/teacher/grade-activity/202243/"
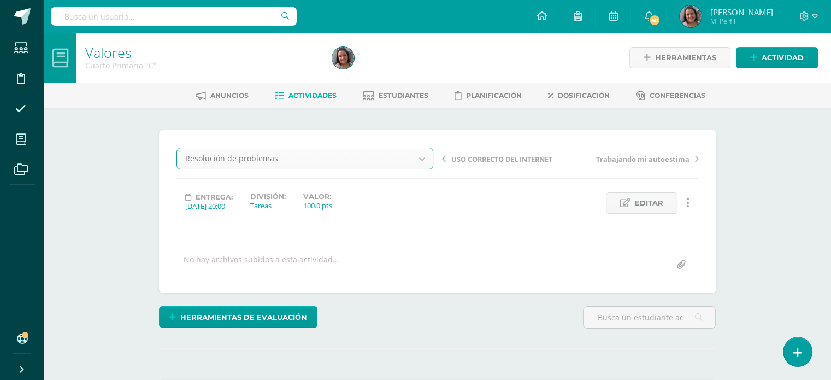
scroll to position [1, 0]
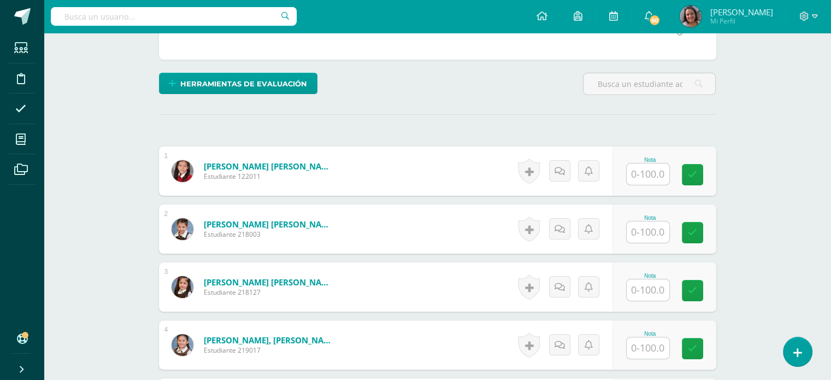
scroll to position [234, 0]
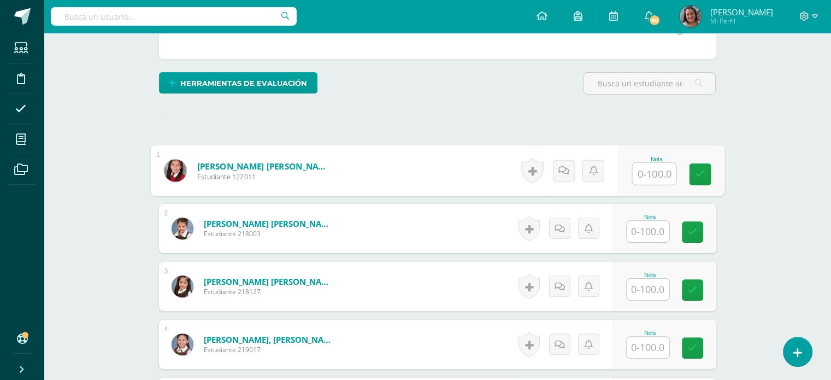
click at [635, 170] on input "text" at bounding box center [654, 174] width 44 height 22
type input "100"
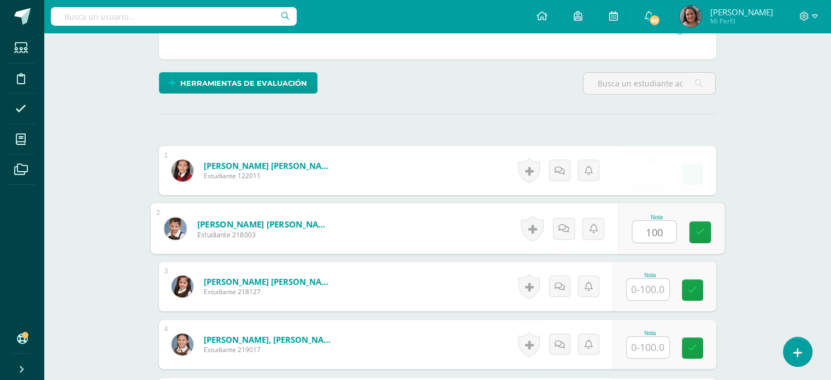
type input "100"
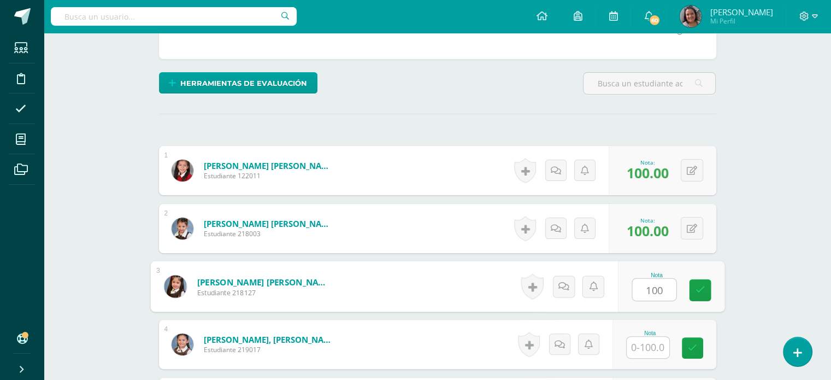
type input "100"
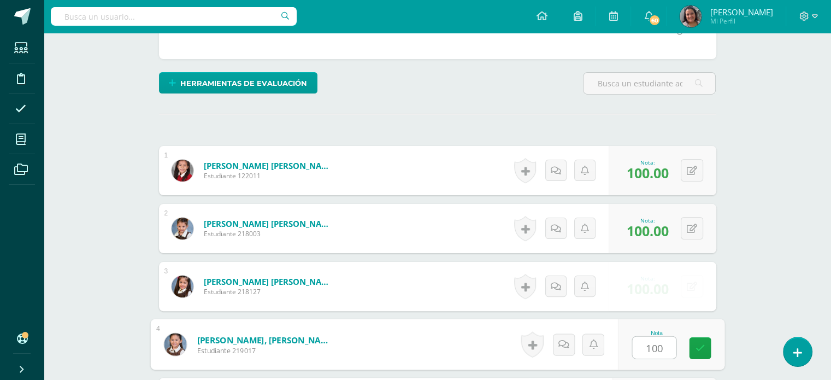
type input "100"
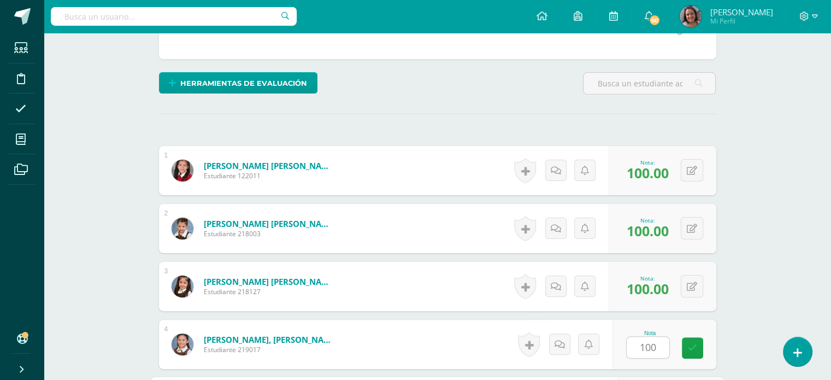
scroll to position [448, 0]
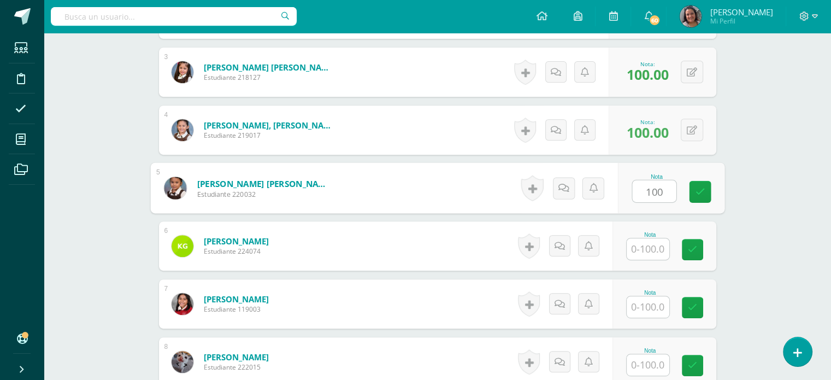
type input "100"
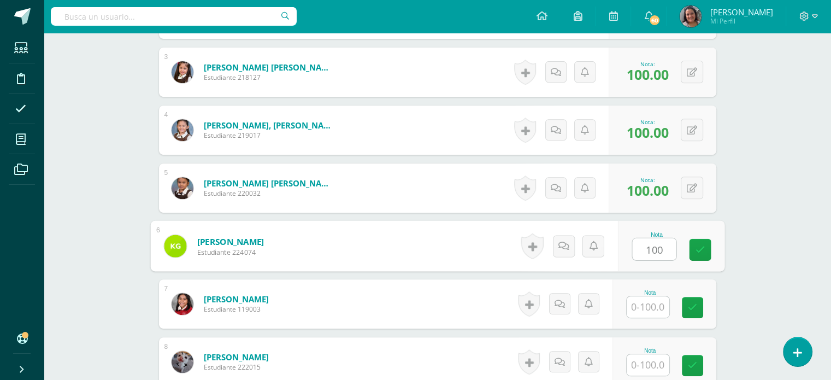
type input "100"
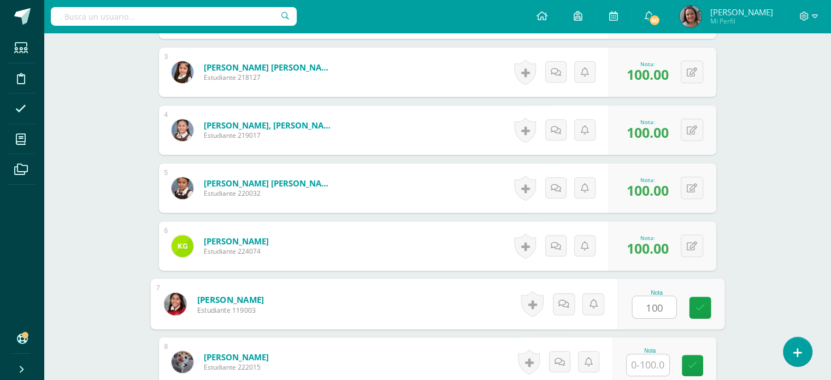
type input "100"
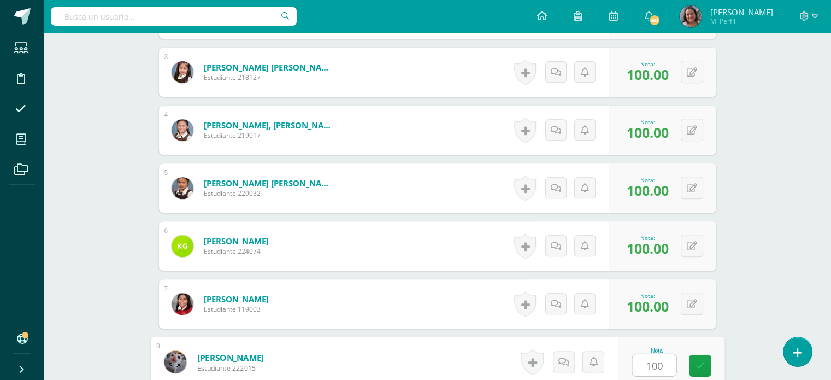
type input "100"
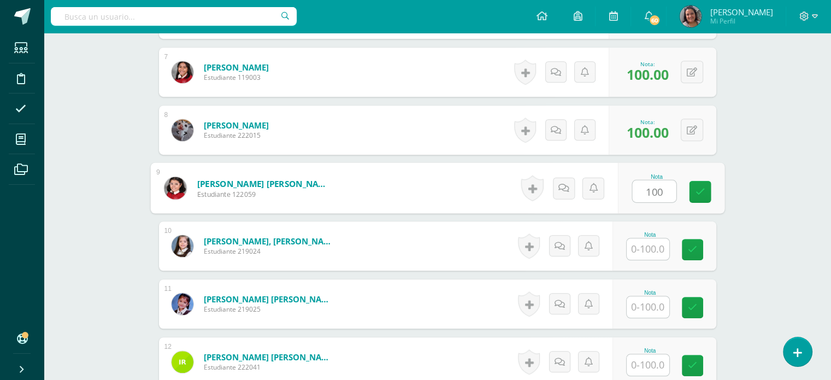
type input "100"
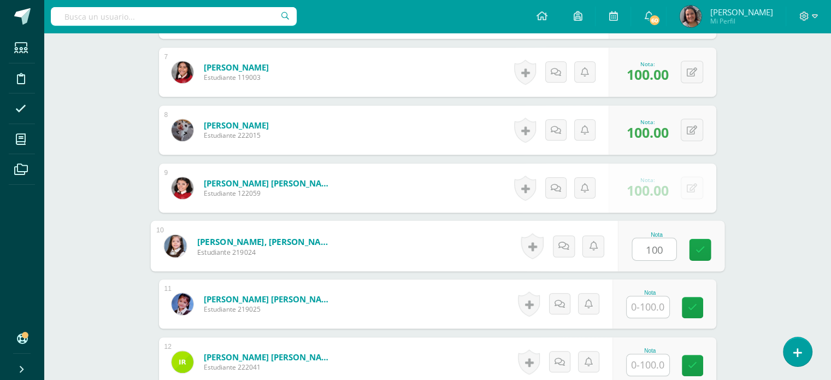
type input "100"
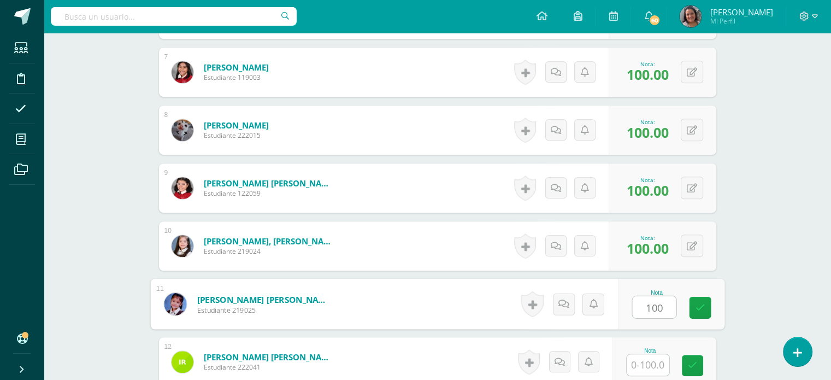
type input "100"
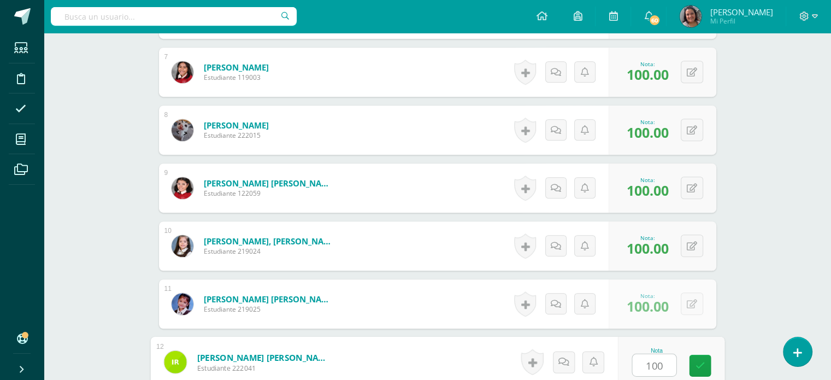
type input "100"
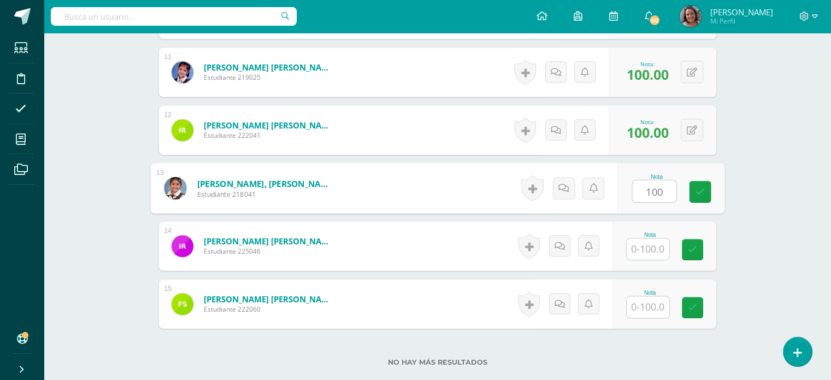
type input "100"
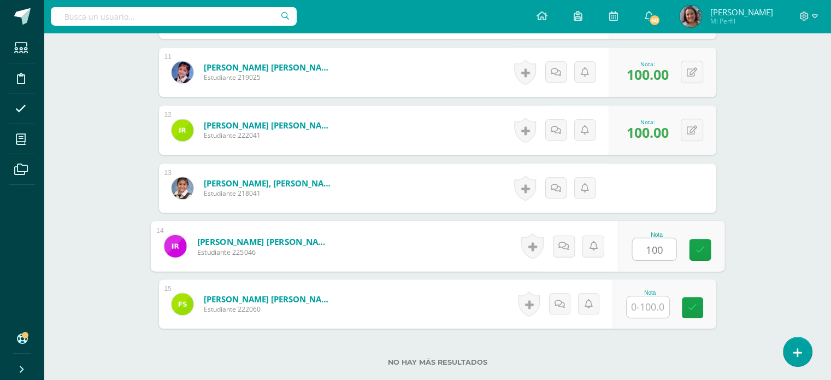
type input "100"
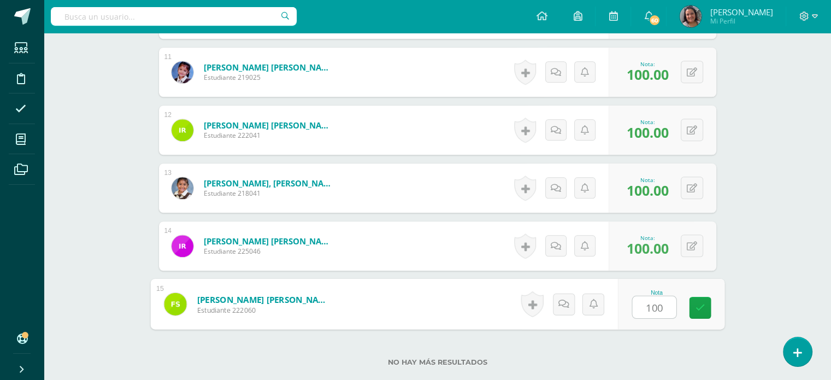
type input "100"
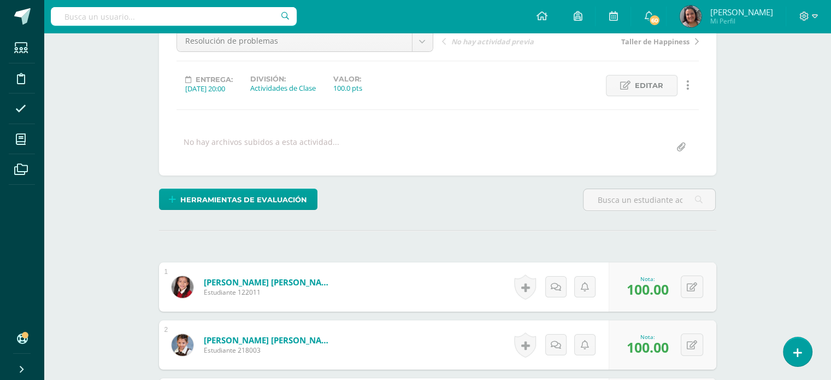
scroll to position [110, 0]
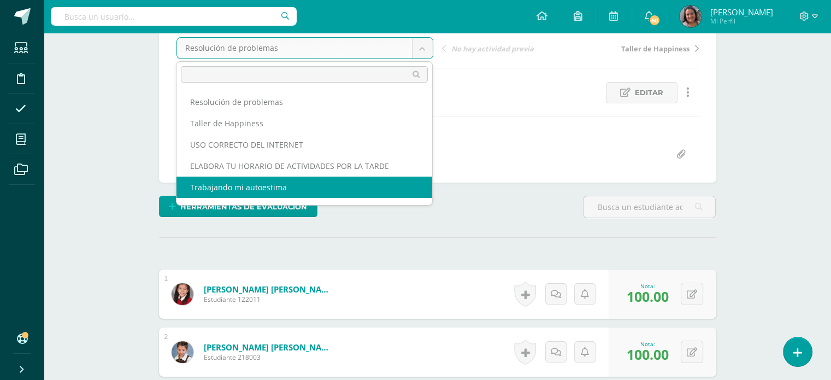
drag, startPoint x: 251, startPoint y: 187, endPoint x: 265, endPoint y: 131, distance: 58.0
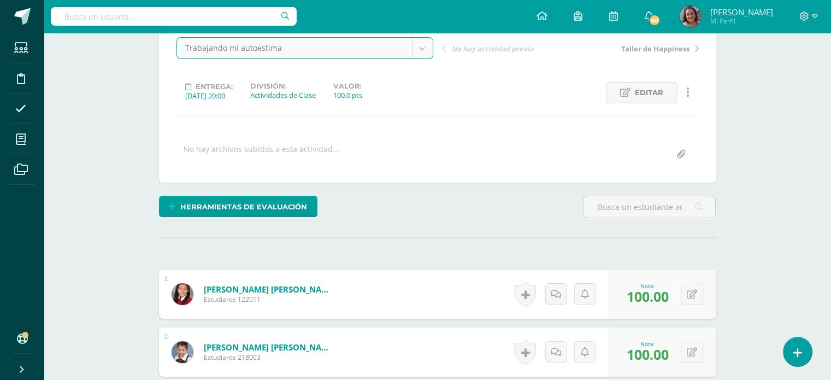
select select "/dashboard/teacher/grade-activity/202244/"
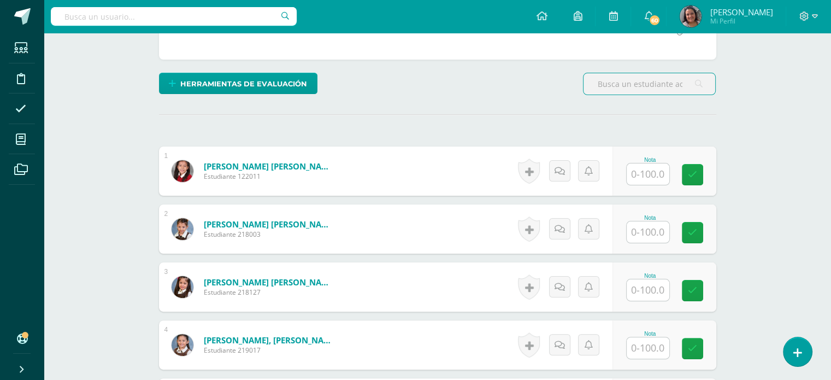
scroll to position [234, 0]
click at [642, 179] on input "text" at bounding box center [647, 173] width 43 height 21
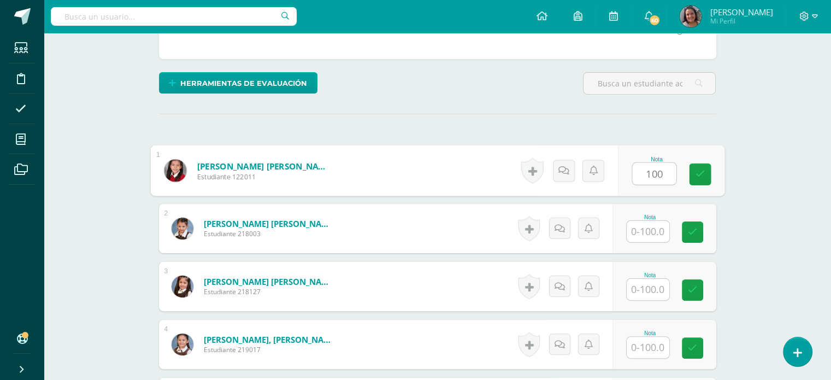
type input "100"
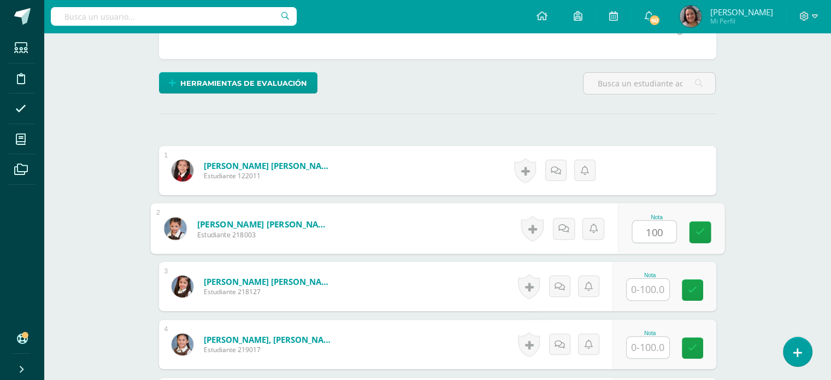
type input "100"
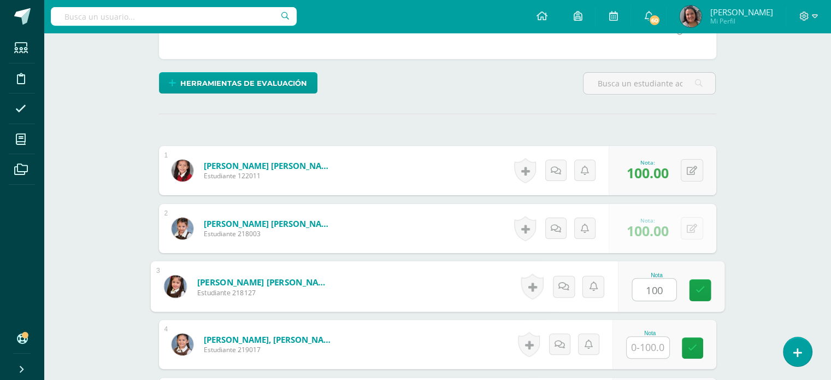
type input "100"
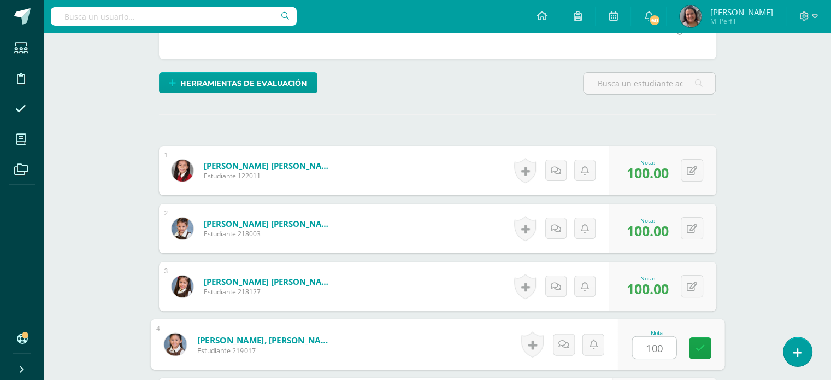
type input "100"
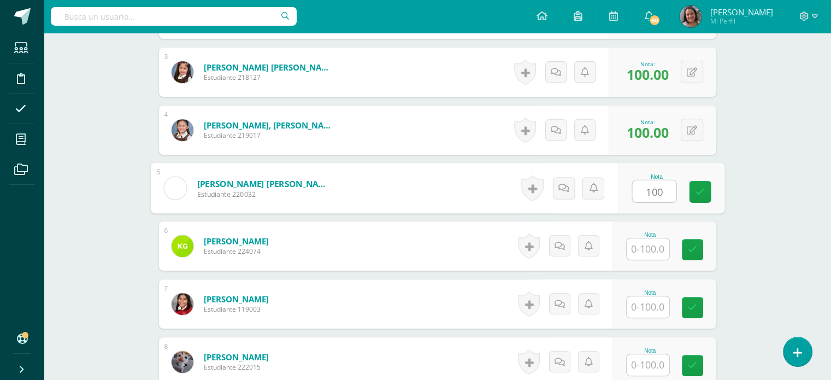
type input "100"
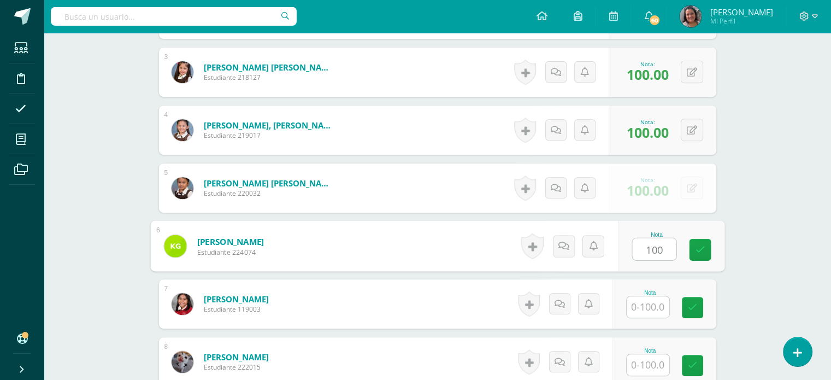
type input "100"
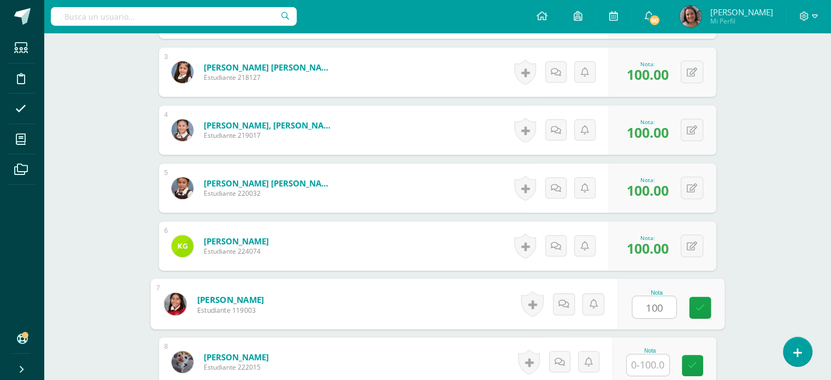
type input "100"
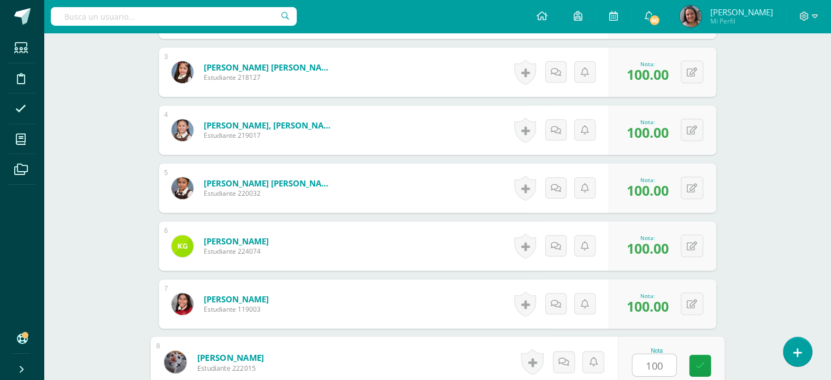
type input "100"
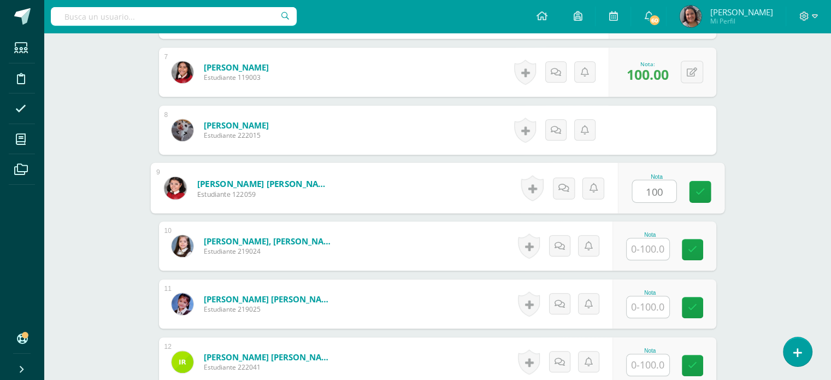
type input "100"
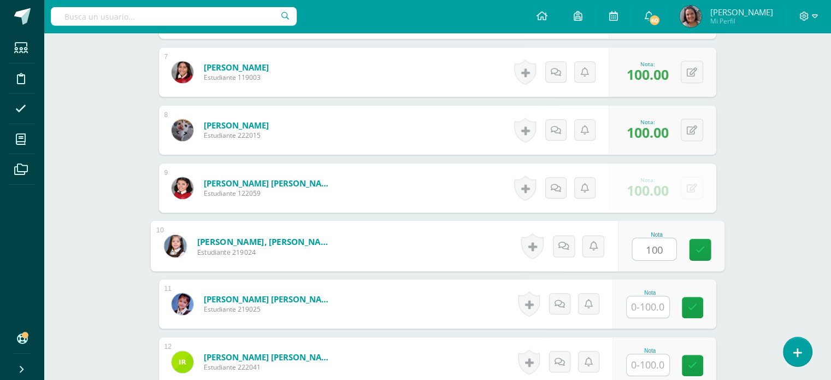
type input "100"
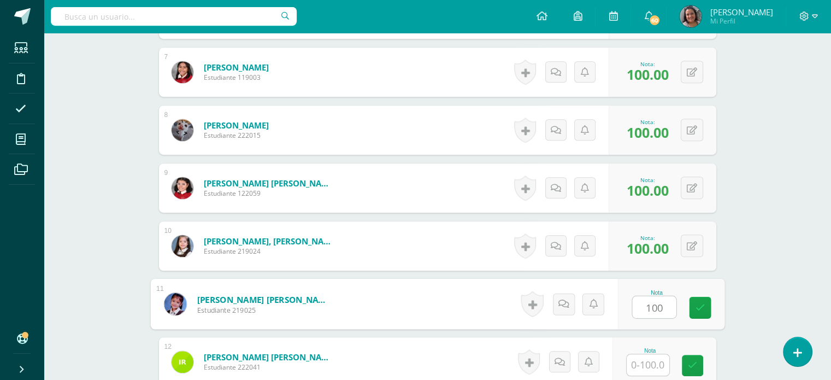
type input "100"
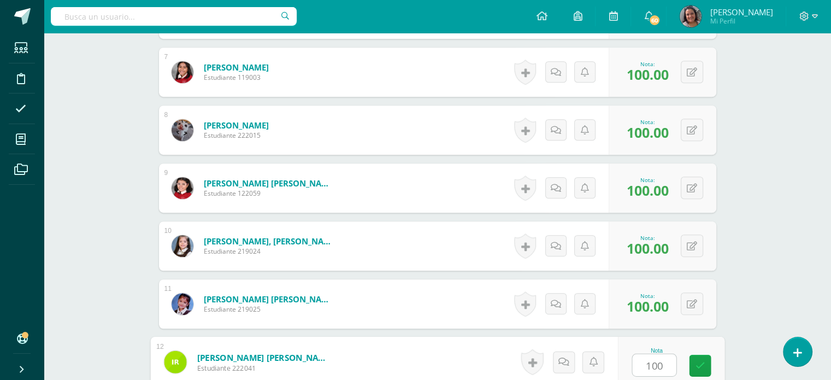
type input "100"
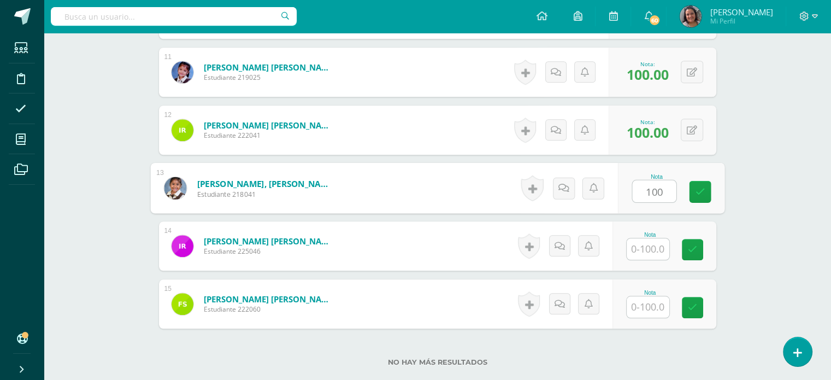
type input "100"
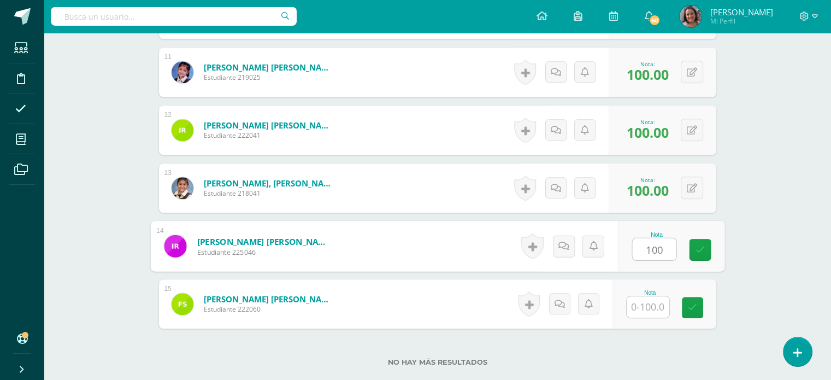
type input "100"
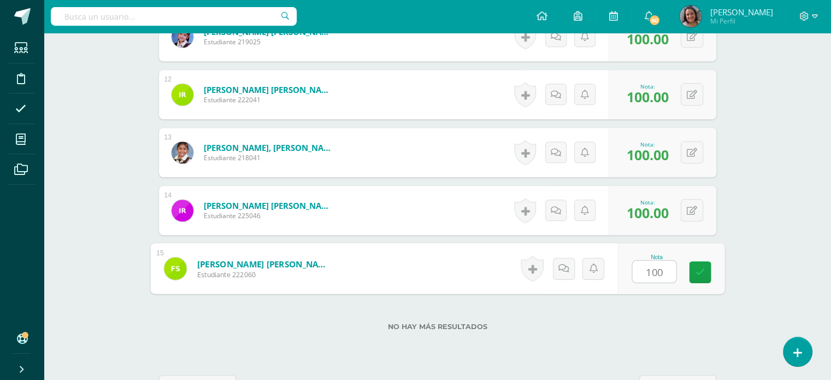
scroll to position [984, 0]
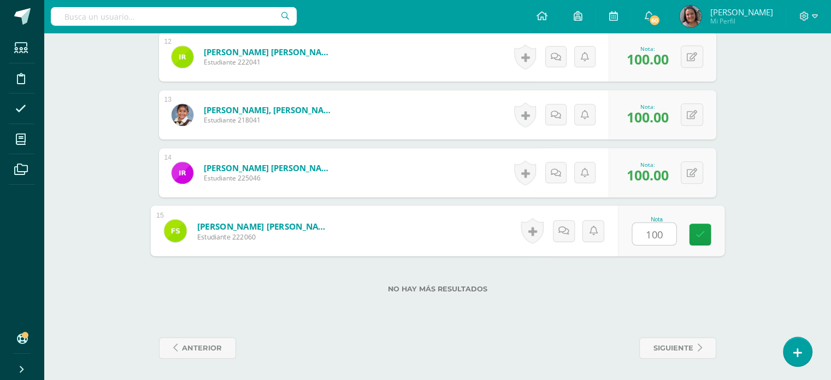
type input "100"
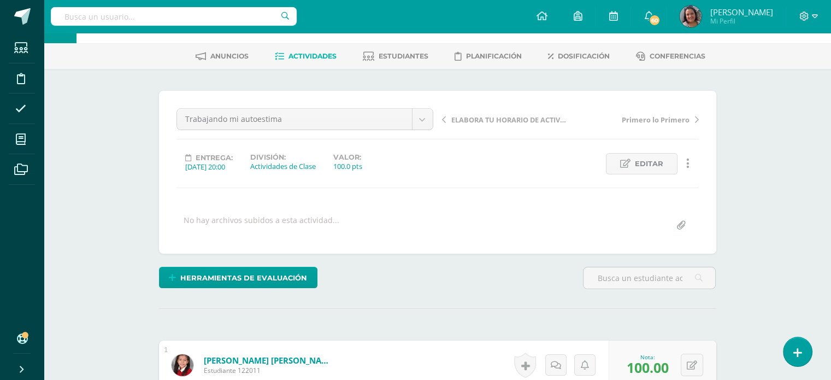
scroll to position [0, 0]
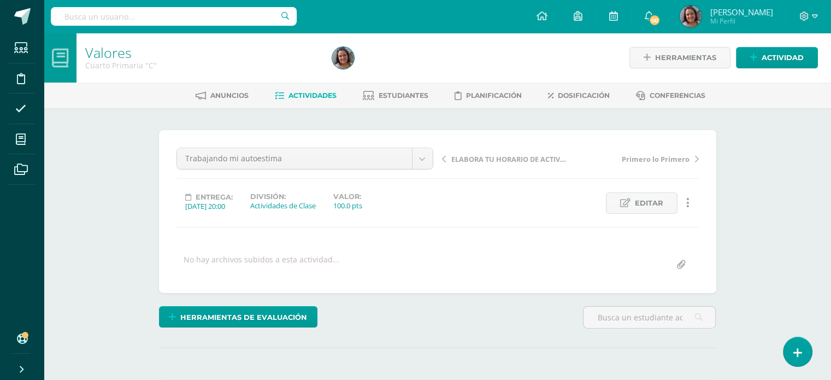
click at [296, 96] on span "Actividades" at bounding box center [312, 95] width 48 height 8
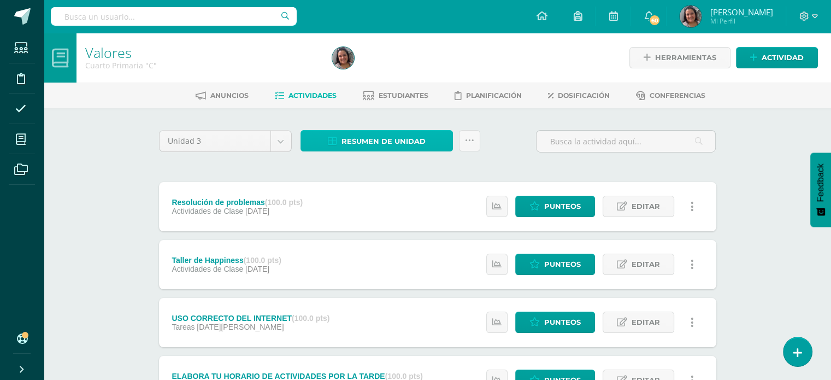
click at [353, 140] on span "Resumen de unidad" at bounding box center [383, 141] width 84 height 20
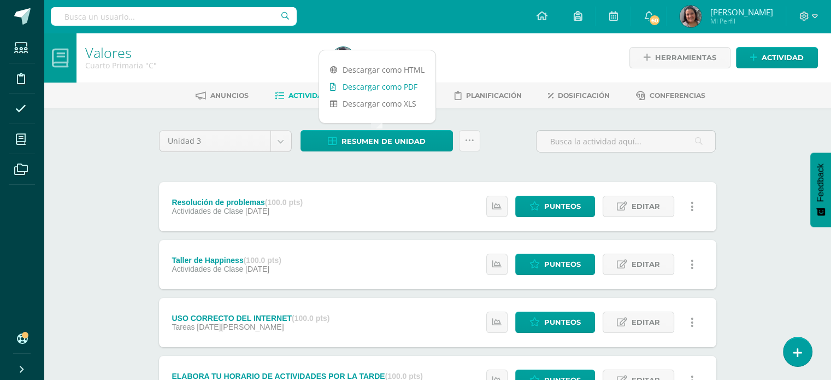
click at [368, 83] on link "Descargar como PDF" at bounding box center [377, 86] width 116 height 17
